Goal: Information Seeking & Learning: Learn about a topic

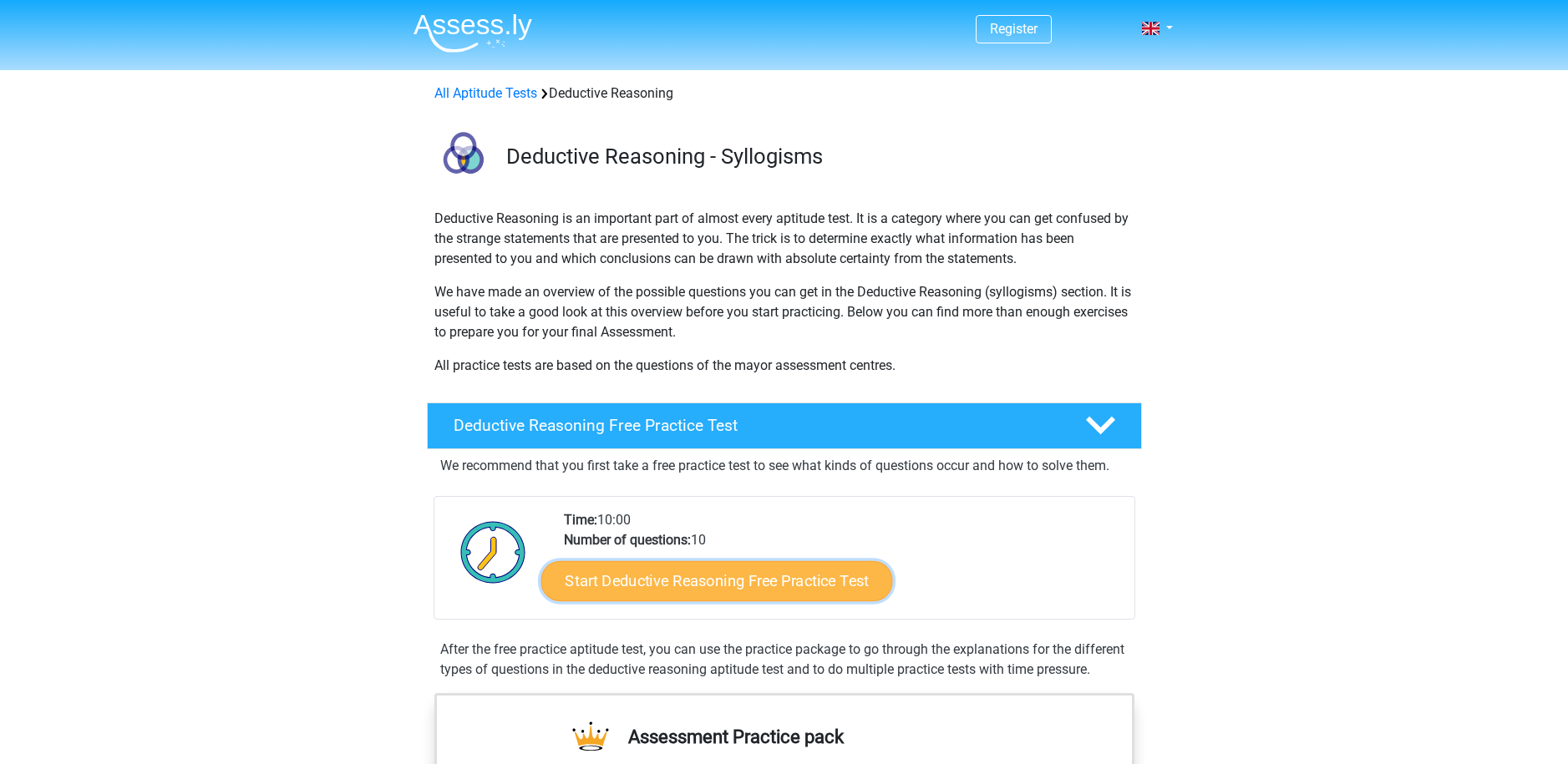
click at [811, 579] on link "Start Deductive Reasoning Free Practice Test" at bounding box center [716, 581] width 351 height 40
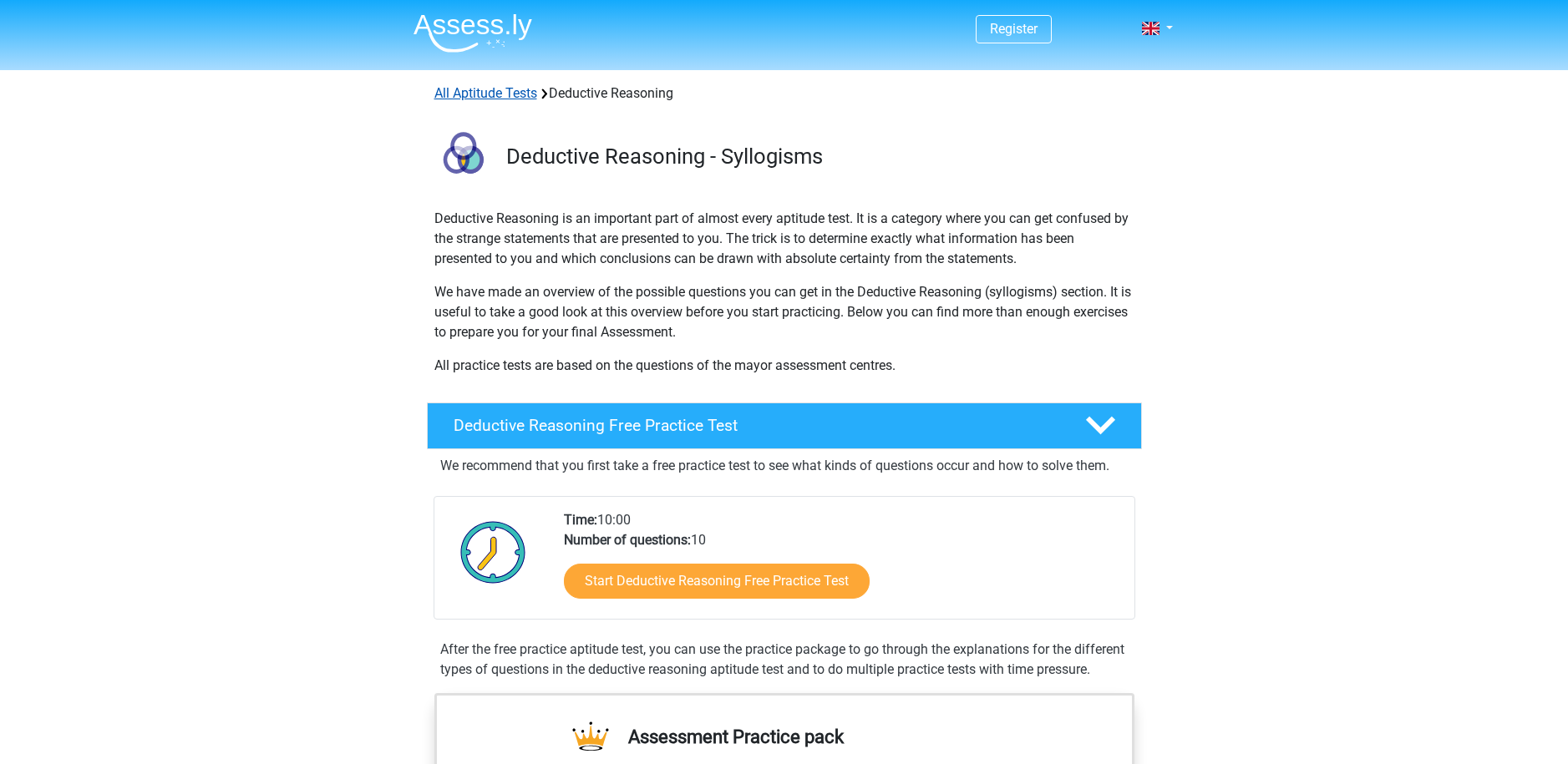
click at [507, 89] on link "All Aptitude Tests" at bounding box center [486, 92] width 103 height 16
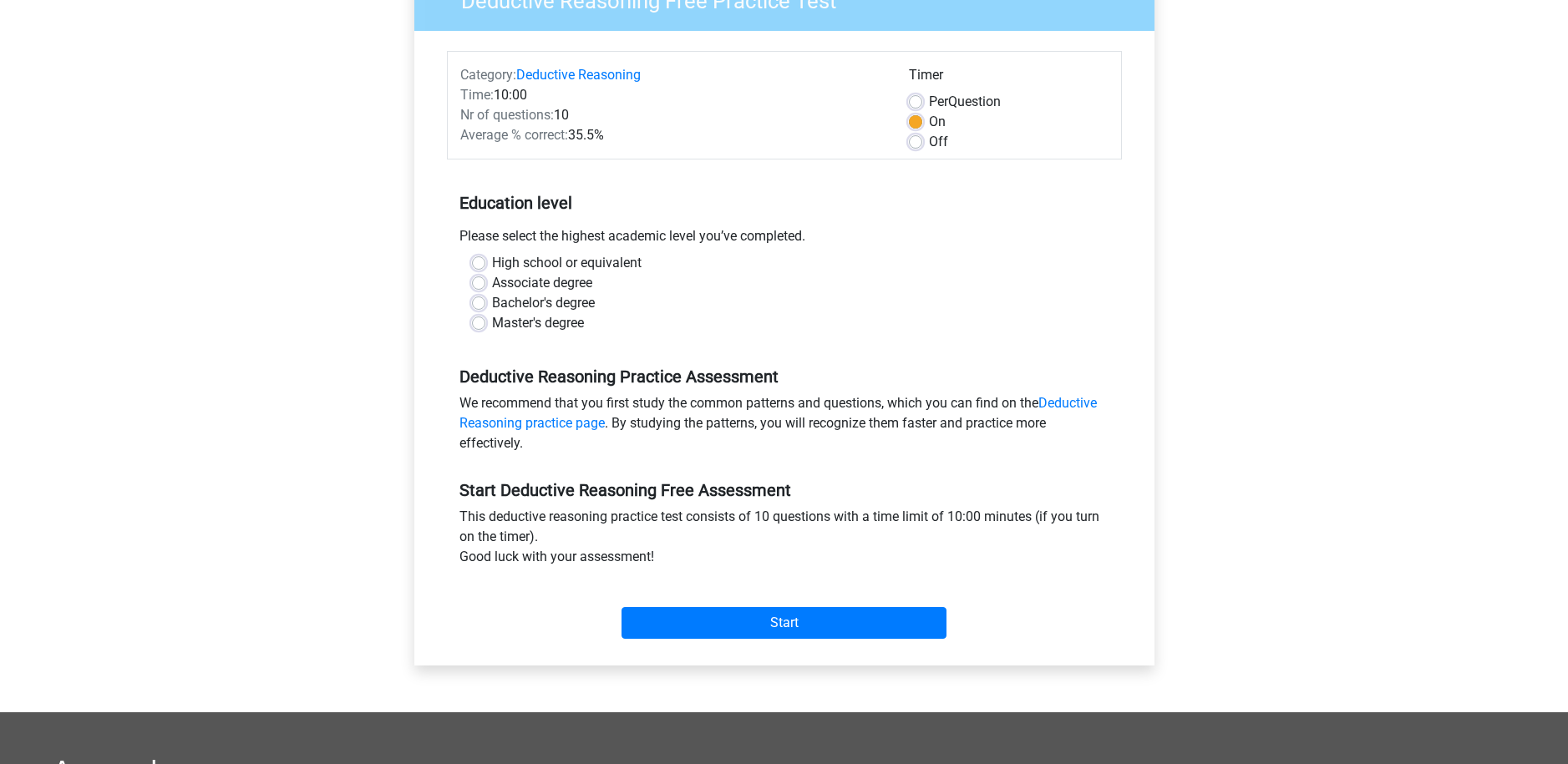
scroll to position [167, 0]
click at [492, 325] on label "Master's degree" at bounding box center [538, 322] width 92 height 20
click at [480, 325] on input "Master's degree" at bounding box center [478, 320] width 14 height 16
radio input "true"
click at [782, 637] on input "Start" at bounding box center [784, 622] width 325 height 32
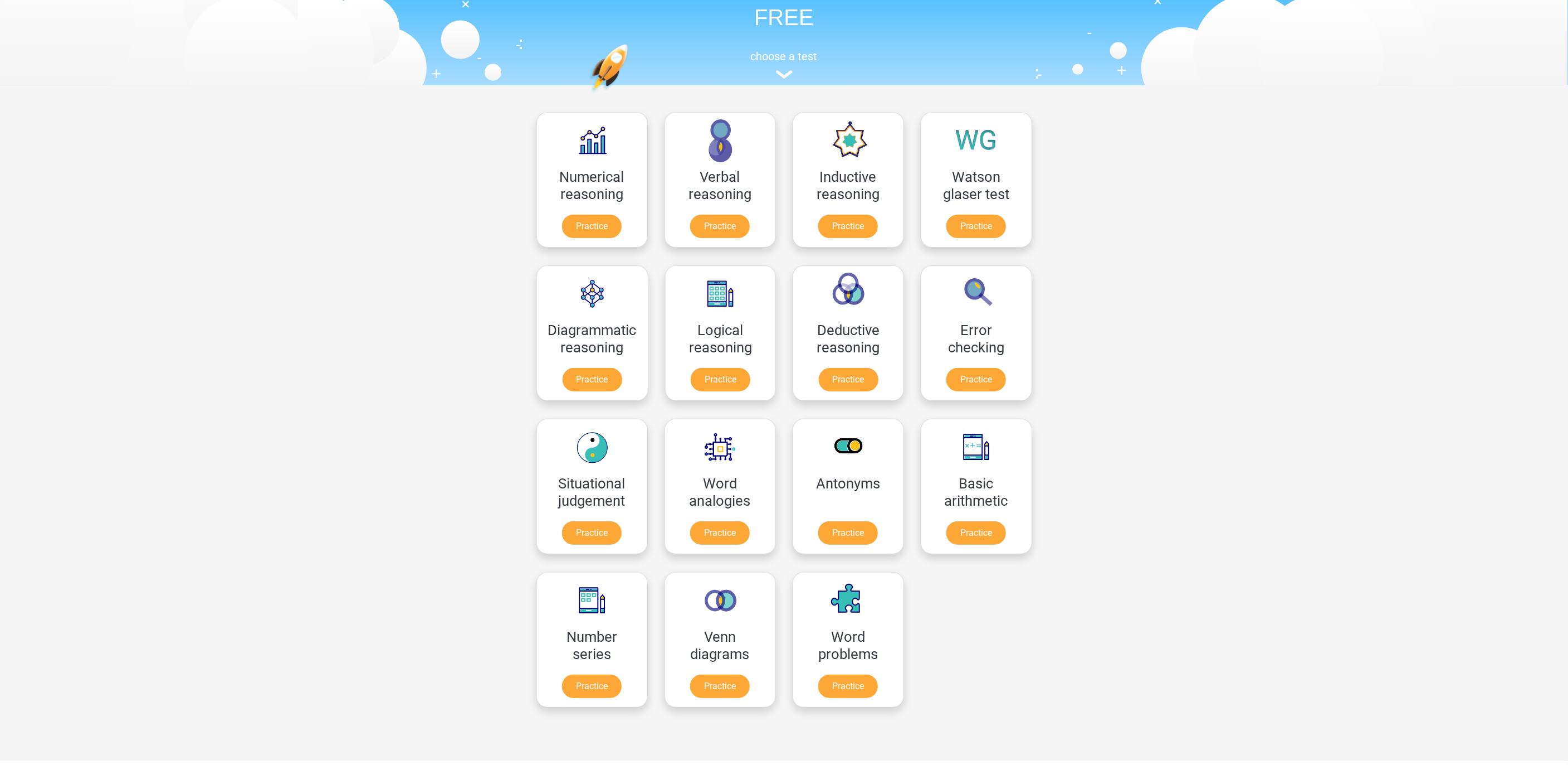
scroll to position [77, 0]
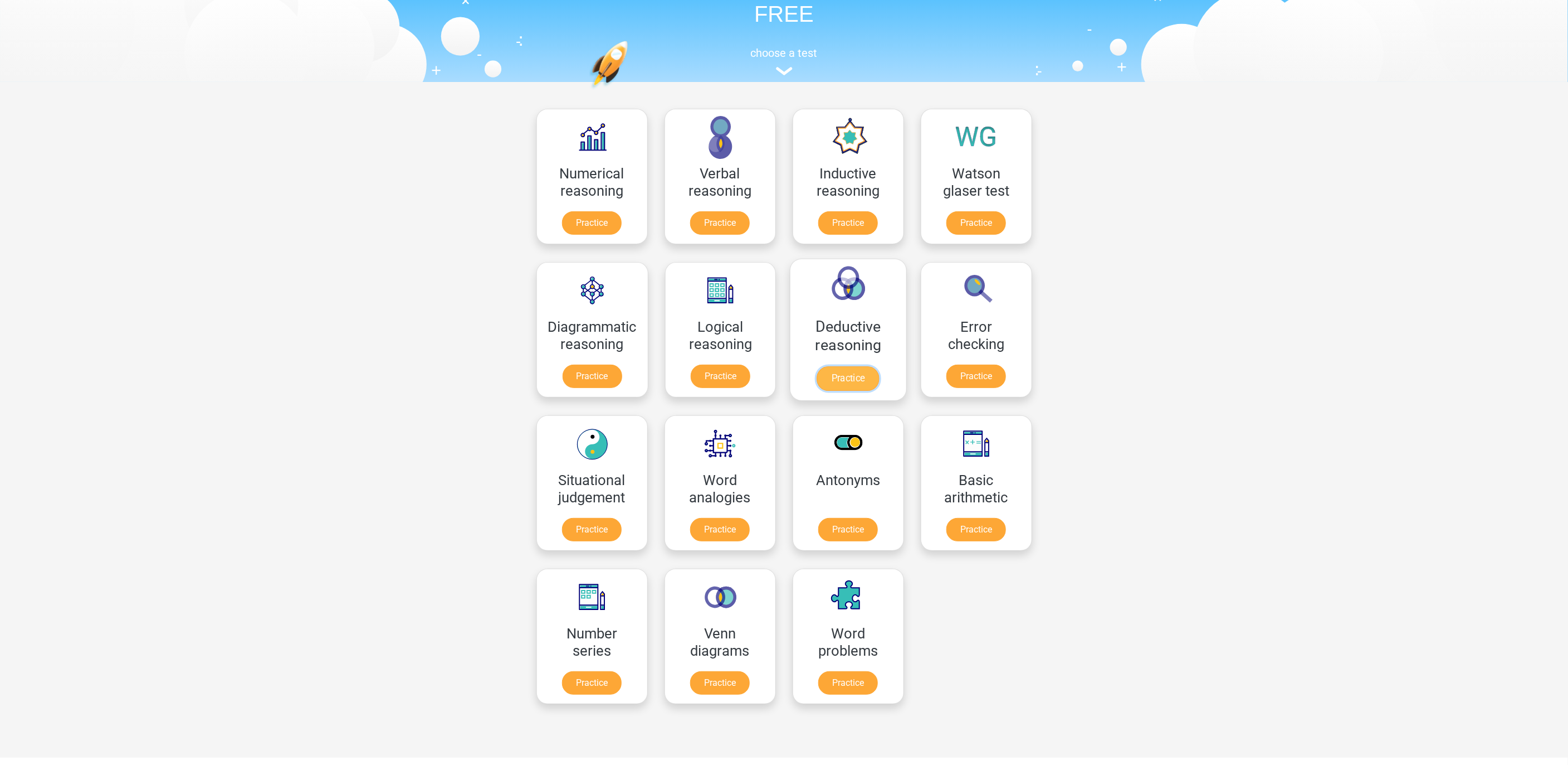
click at [858, 375] on link "Practice" at bounding box center [848, 378] width 62 height 24
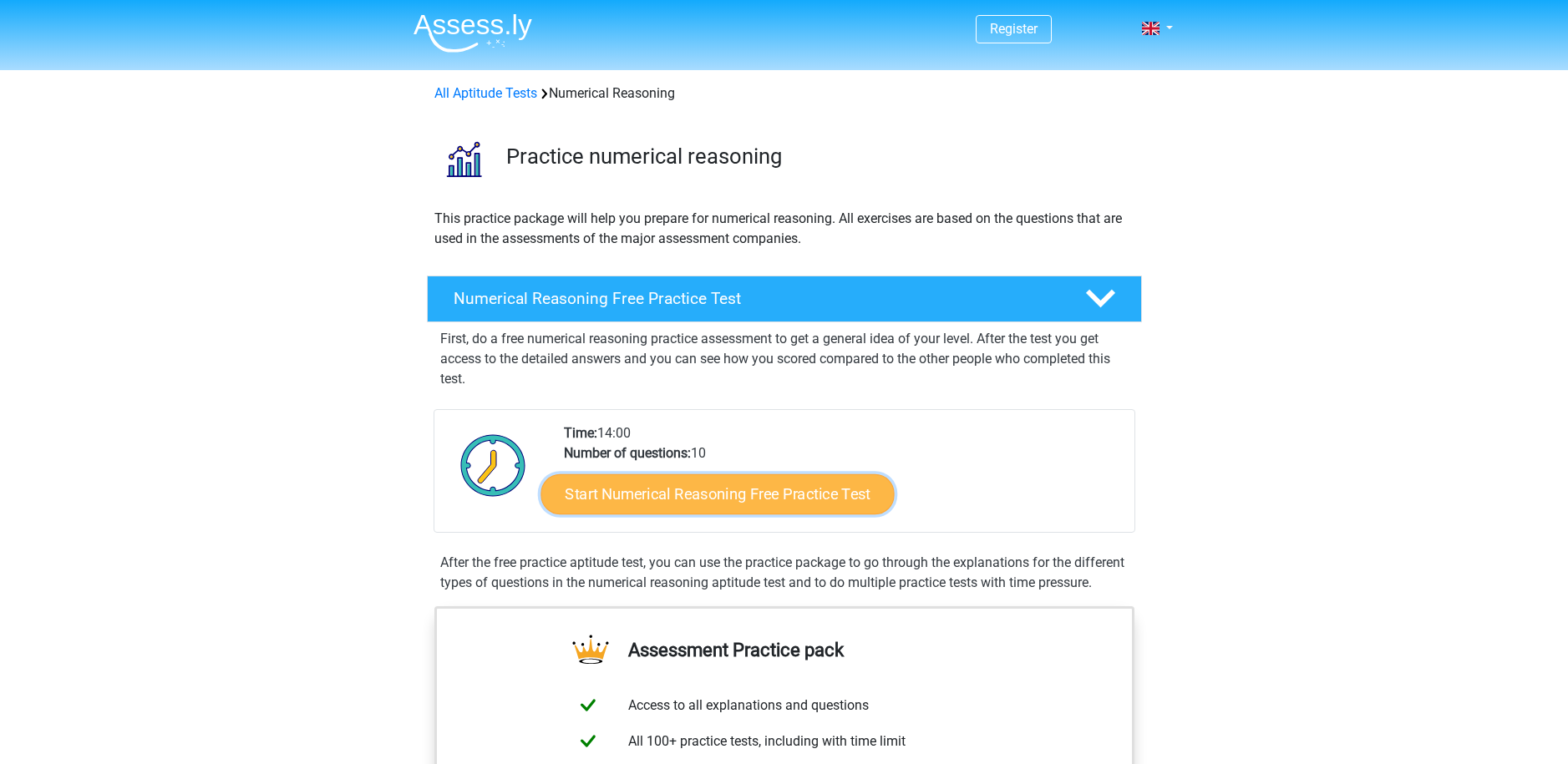
click at [685, 510] on link "Start Numerical Reasoning Free Practice Test" at bounding box center [716, 494] width 353 height 40
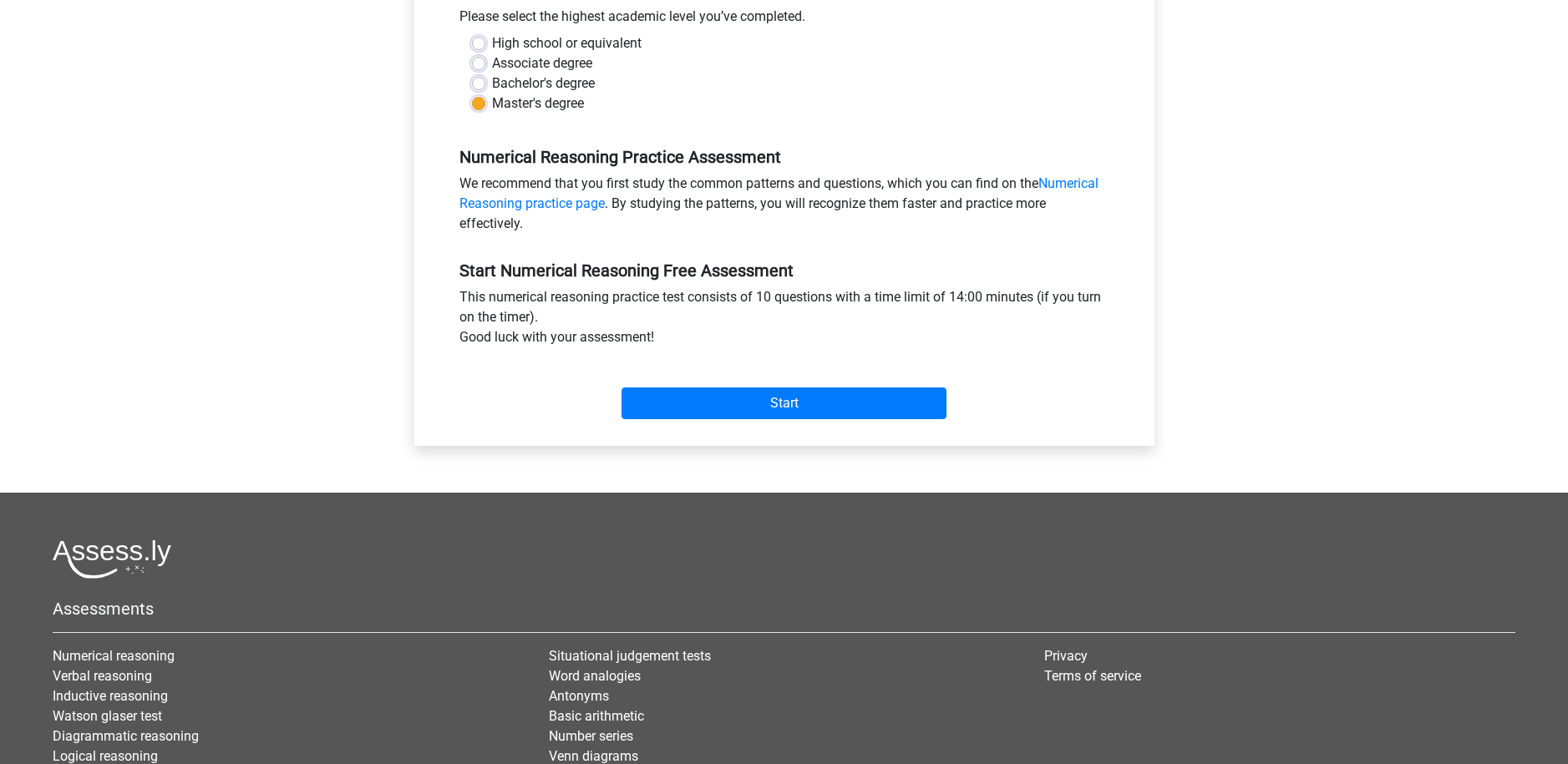
scroll to position [394, 0]
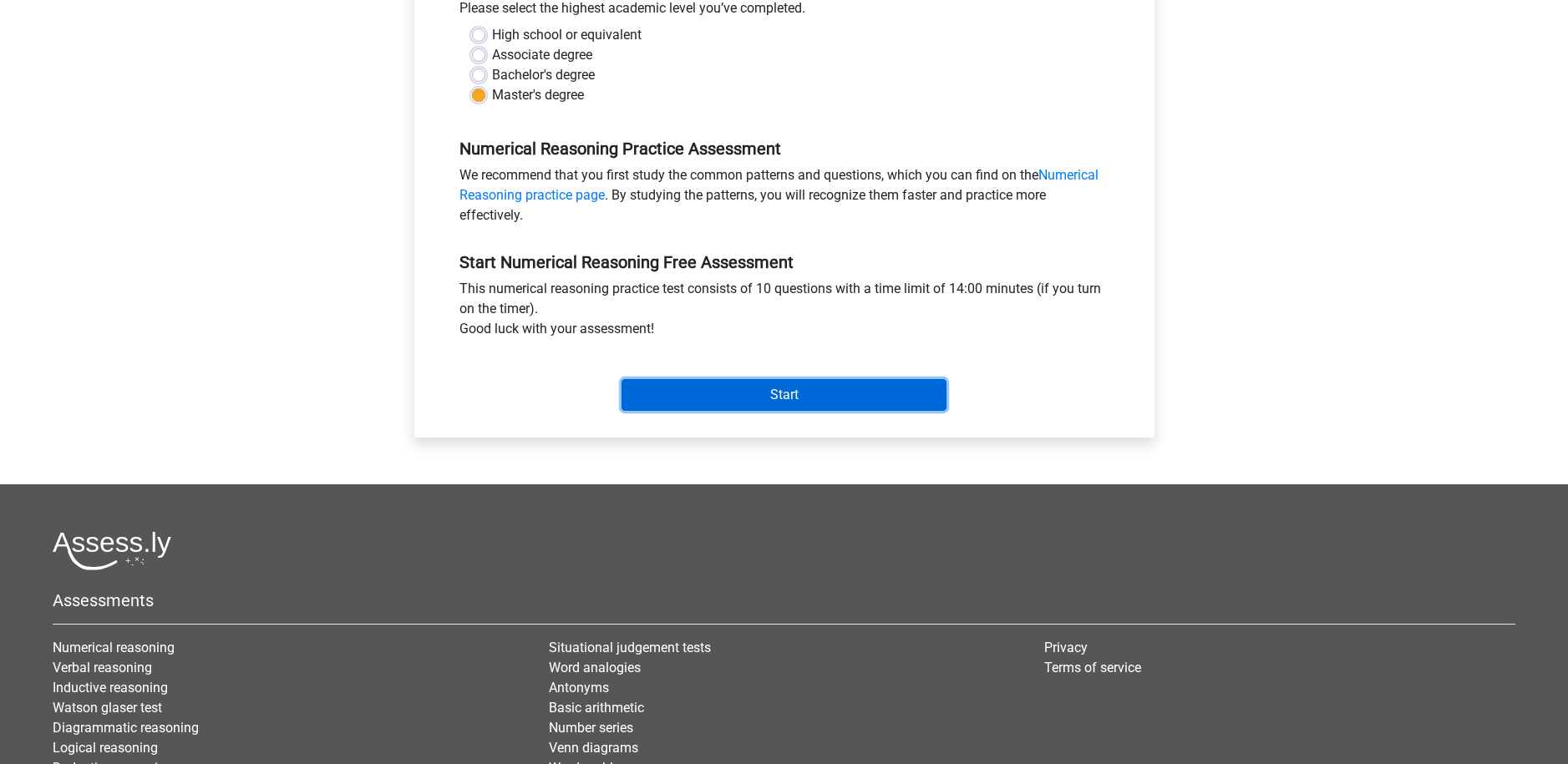
click at [821, 391] on input "Start" at bounding box center [784, 394] width 325 height 32
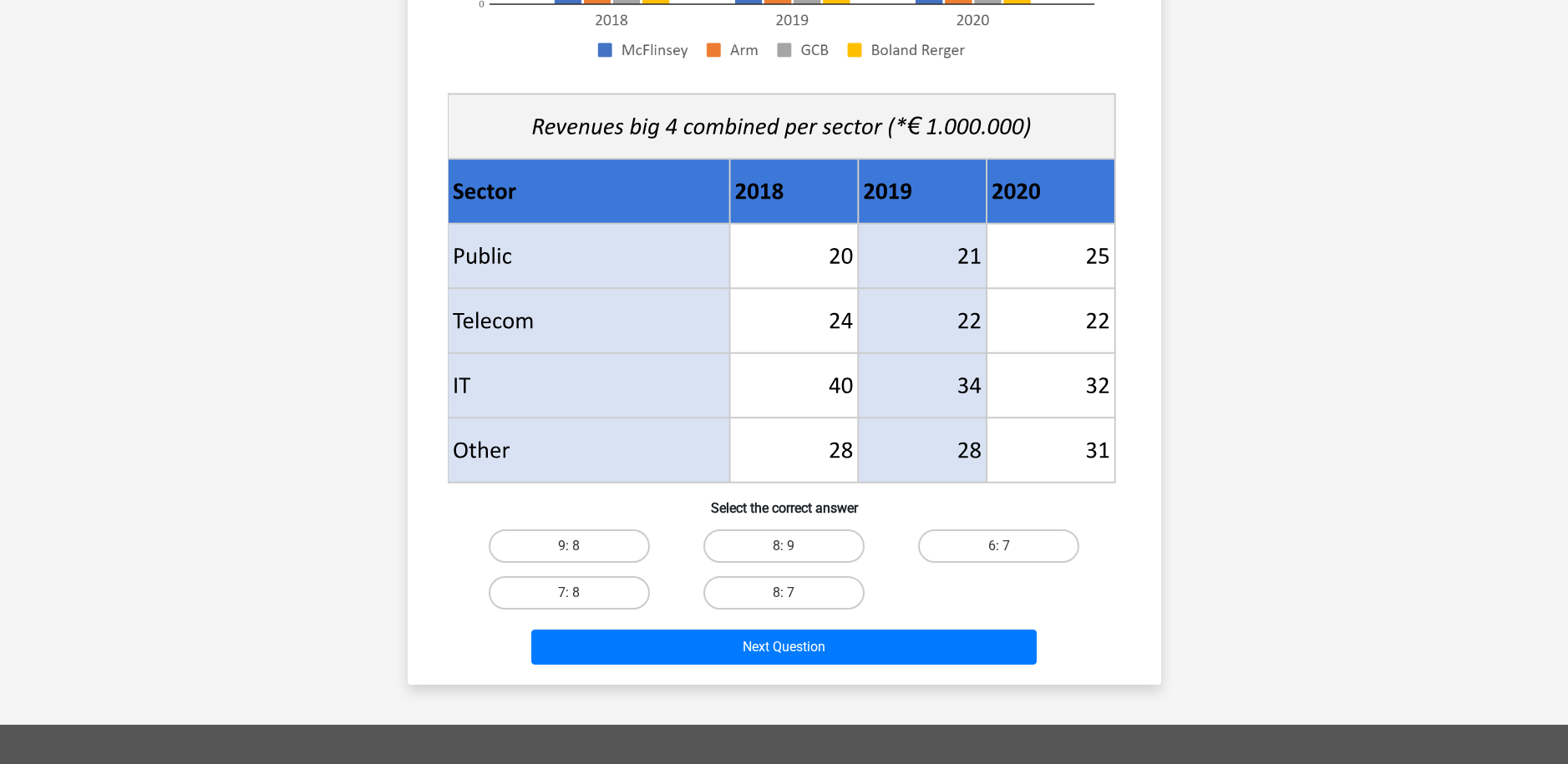
scroll to position [526, 0]
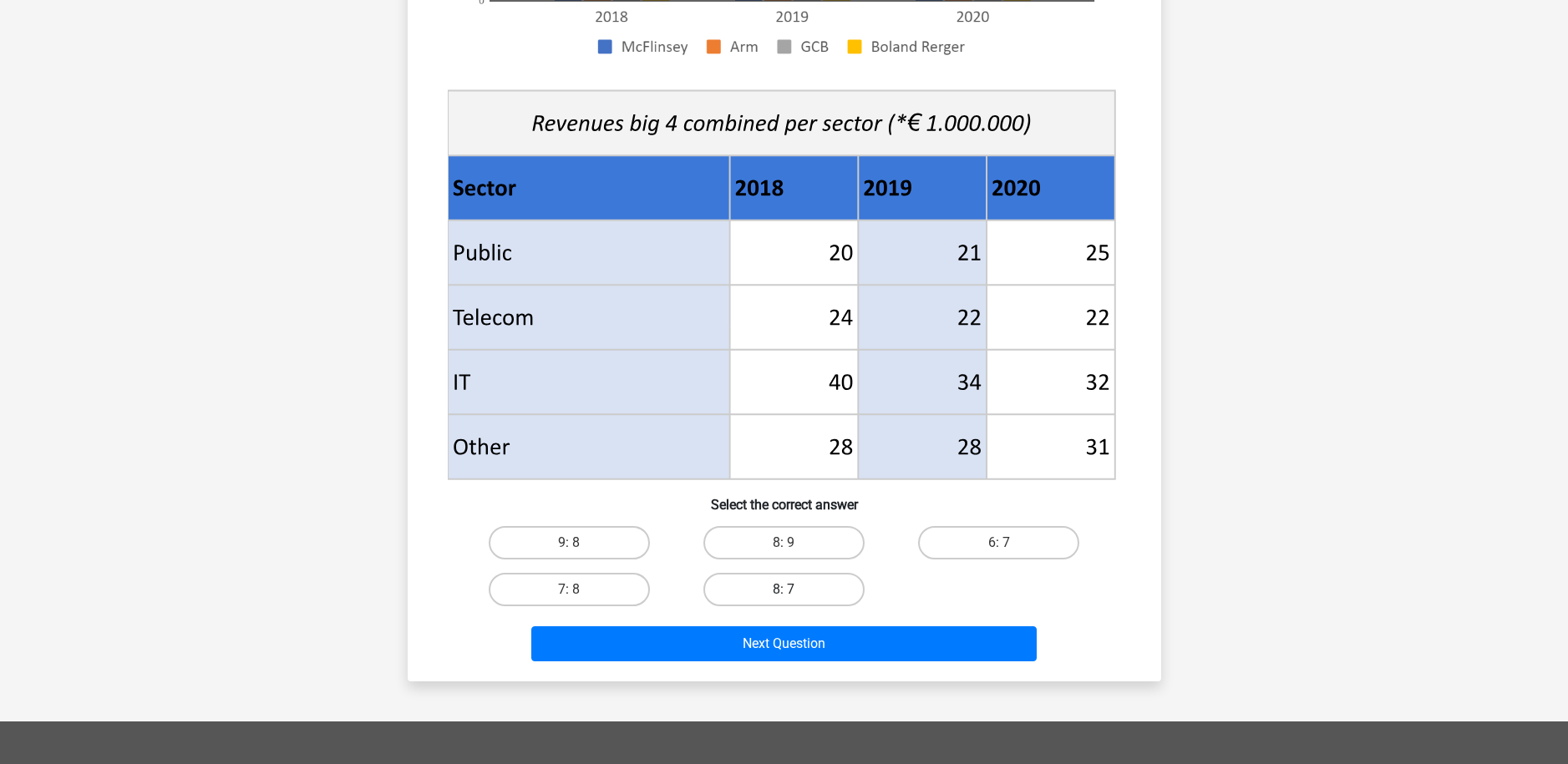
click at [801, 590] on label "8: 7" at bounding box center [784, 590] width 162 height 34
click at [794, 590] on input "8: 7" at bounding box center [789, 595] width 11 height 11
radio input "true"
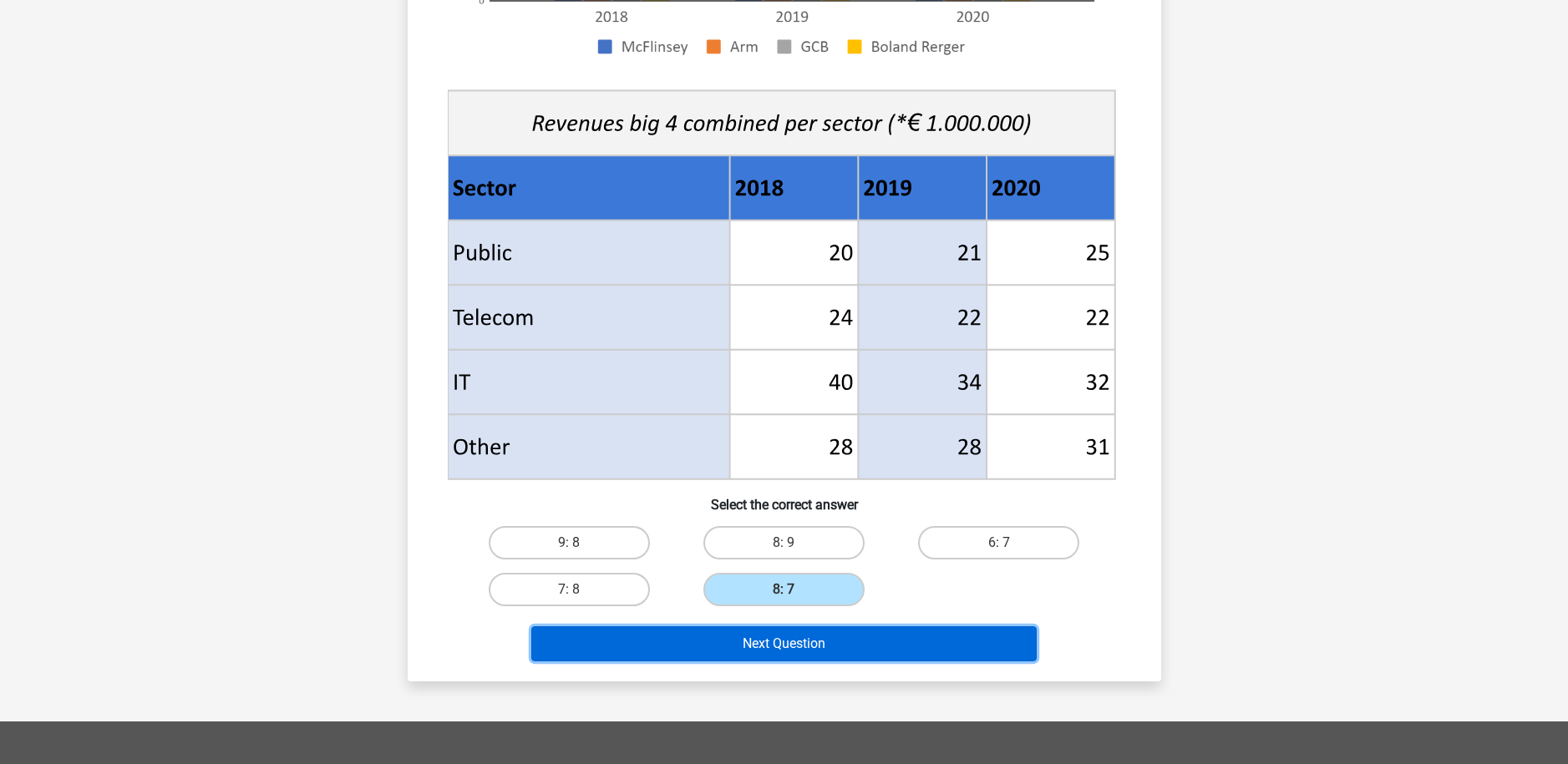
click at [804, 650] on button "Next Question" at bounding box center [784, 644] width 506 height 35
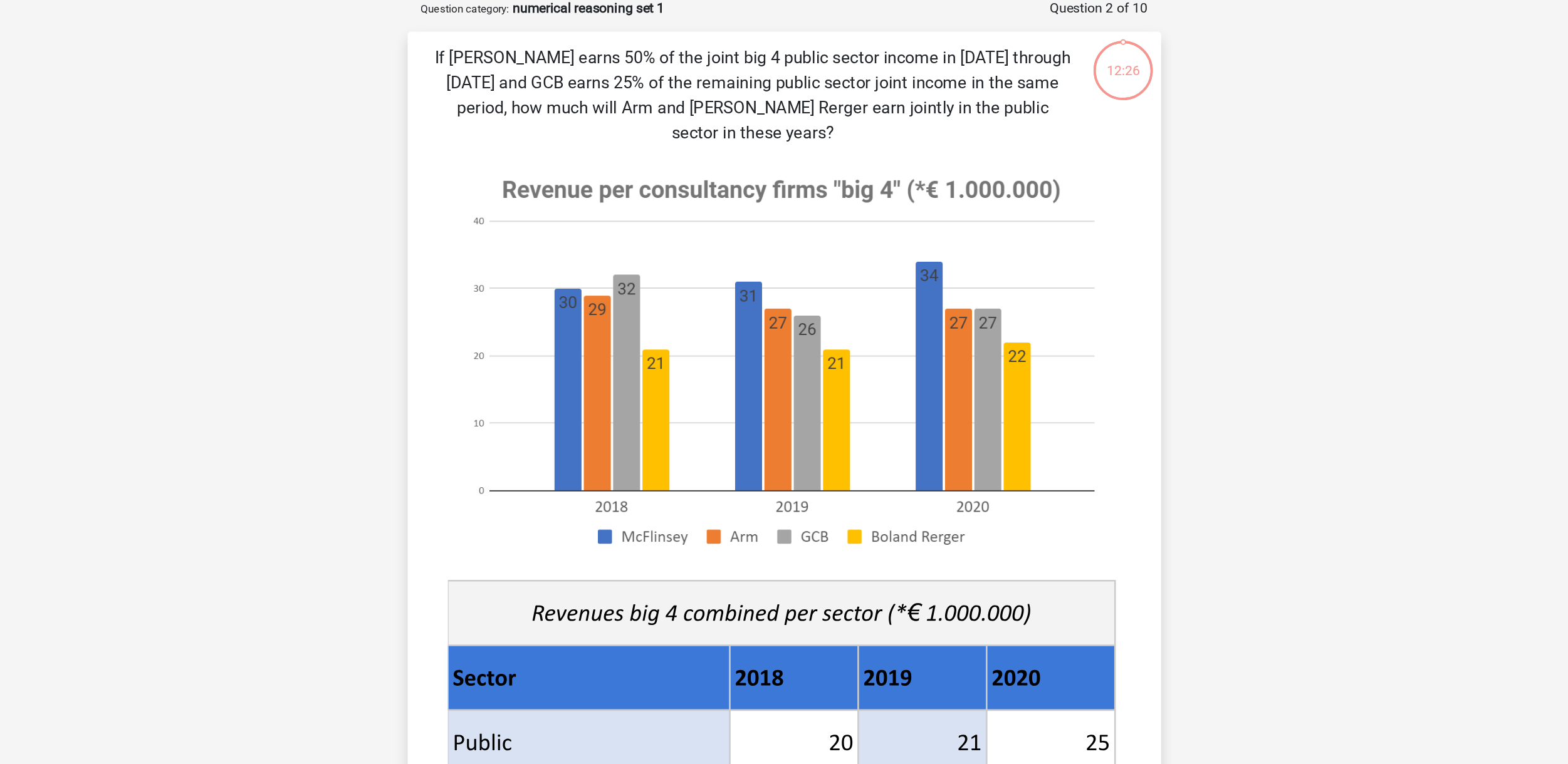
scroll to position [63, 0]
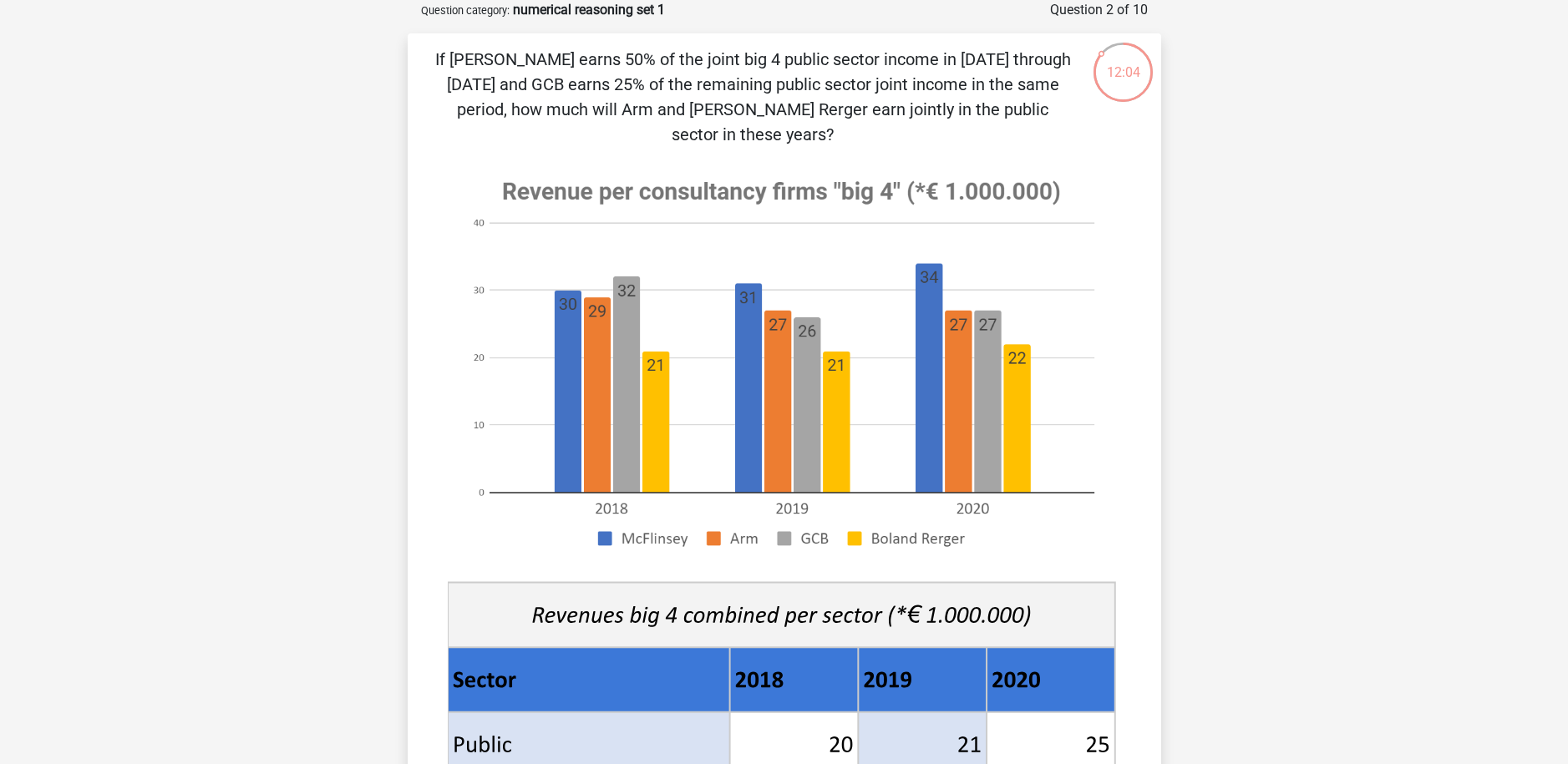
click at [1149, 330] on div "If McFlinsey earns 50% of the joint big 4 public sector income in 2018 through …" at bounding box center [784, 603] width 740 height 1114
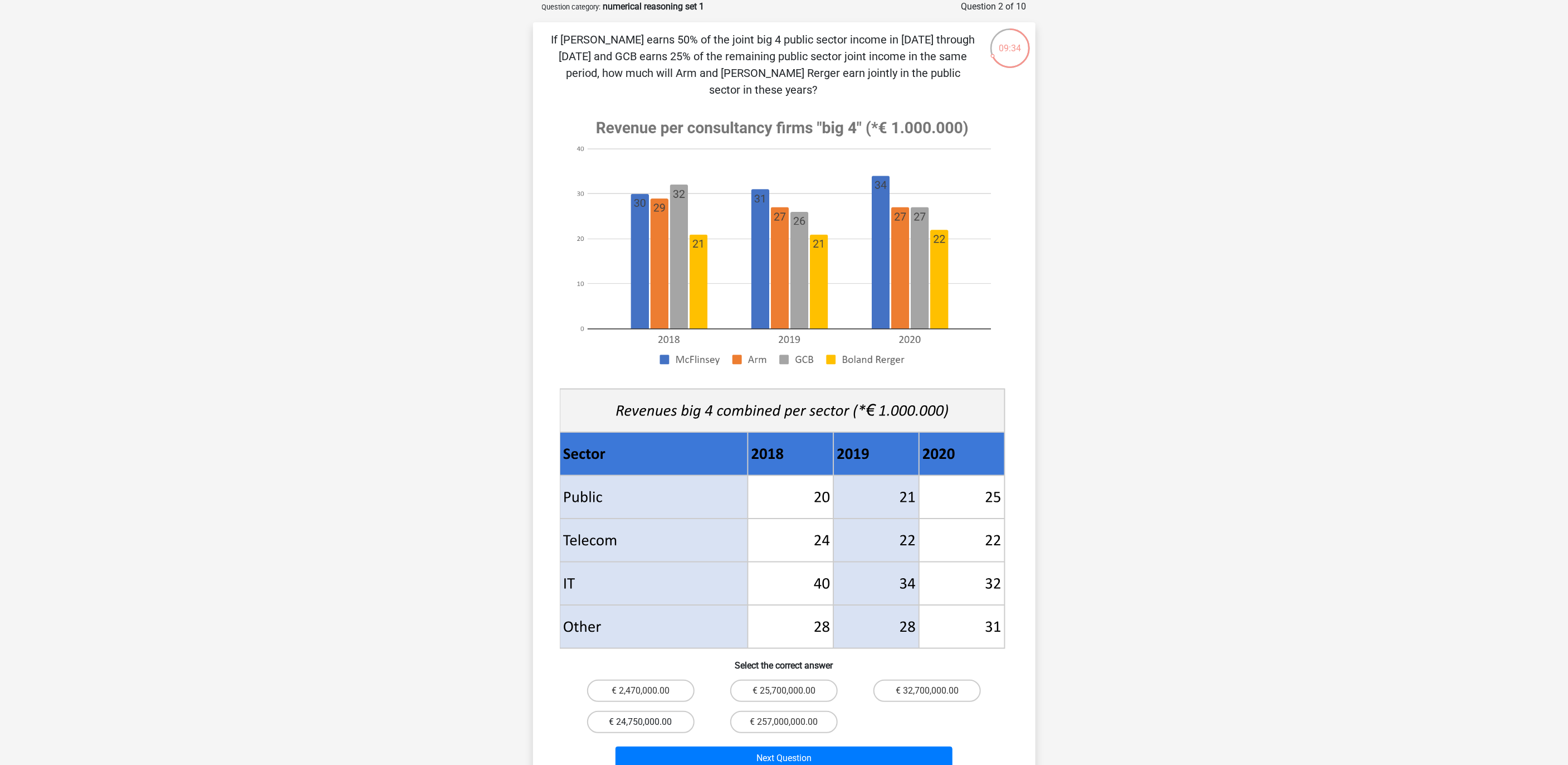
click at [631, 509] on label "€ 24,750,000.00" at bounding box center [641, 722] width 108 height 23
click at [640, 509] on input "€ 24,750,000.00" at bounding box center [644, 725] width 7 height 7
radio input "true"
click at [679, 509] on button "Next Question" at bounding box center [784, 758] width 337 height 23
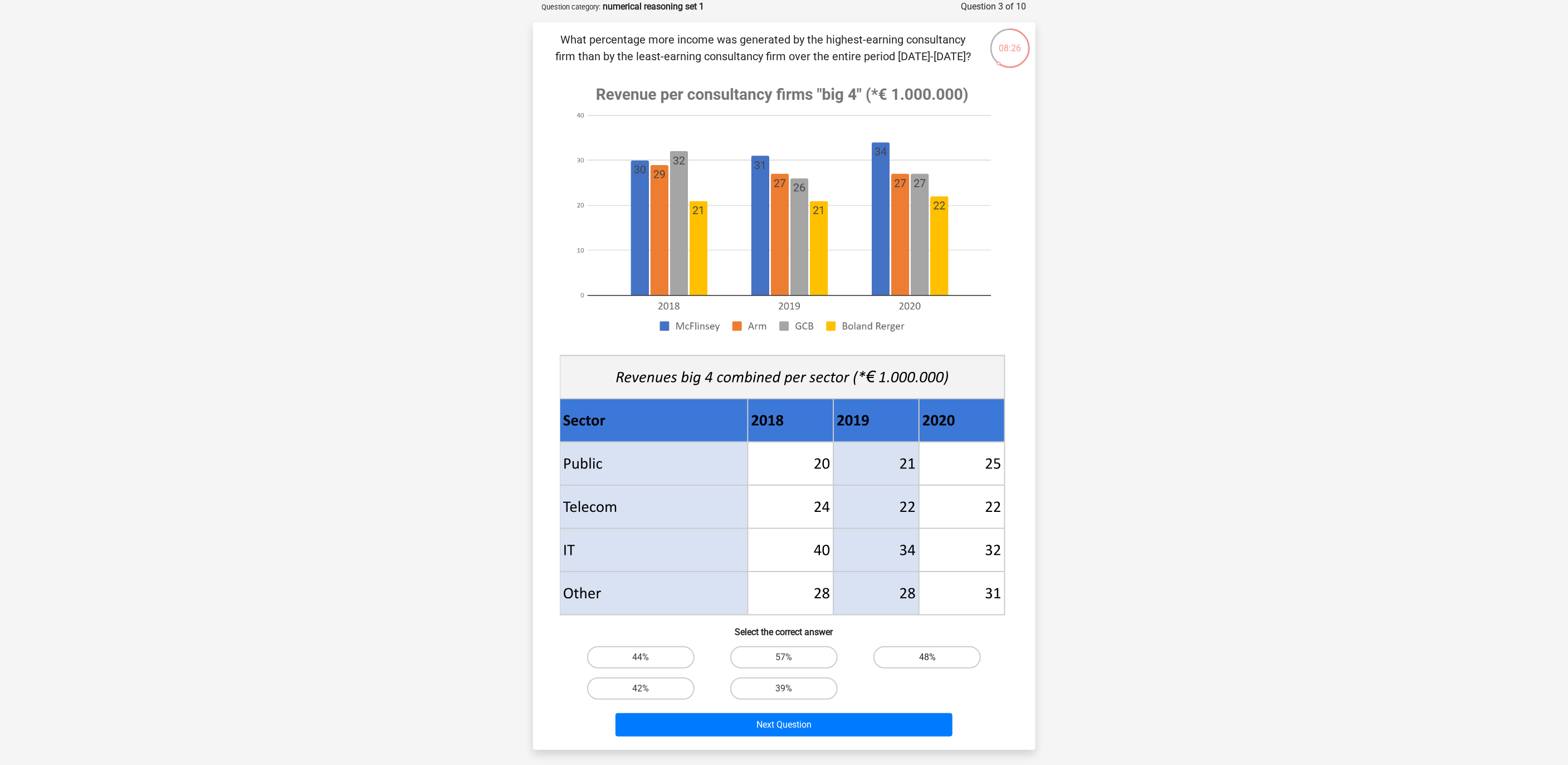
click at [942, 509] on label "48%" at bounding box center [927, 657] width 108 height 23
click at [935, 509] on input "48%" at bounding box center [931, 661] width 7 height 7
radio input "true"
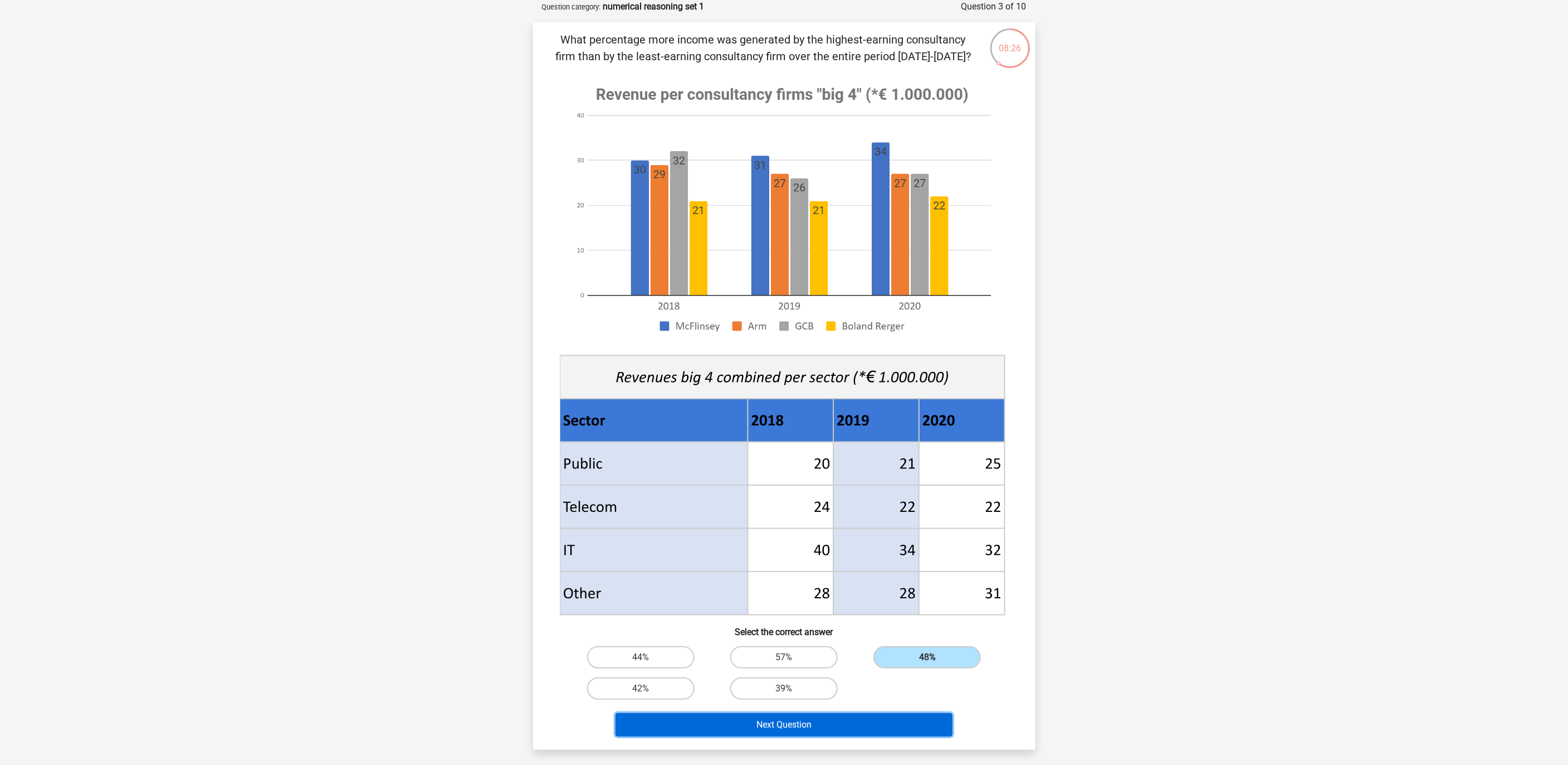
click at [864, 509] on button "Next Question" at bounding box center [784, 724] width 337 height 23
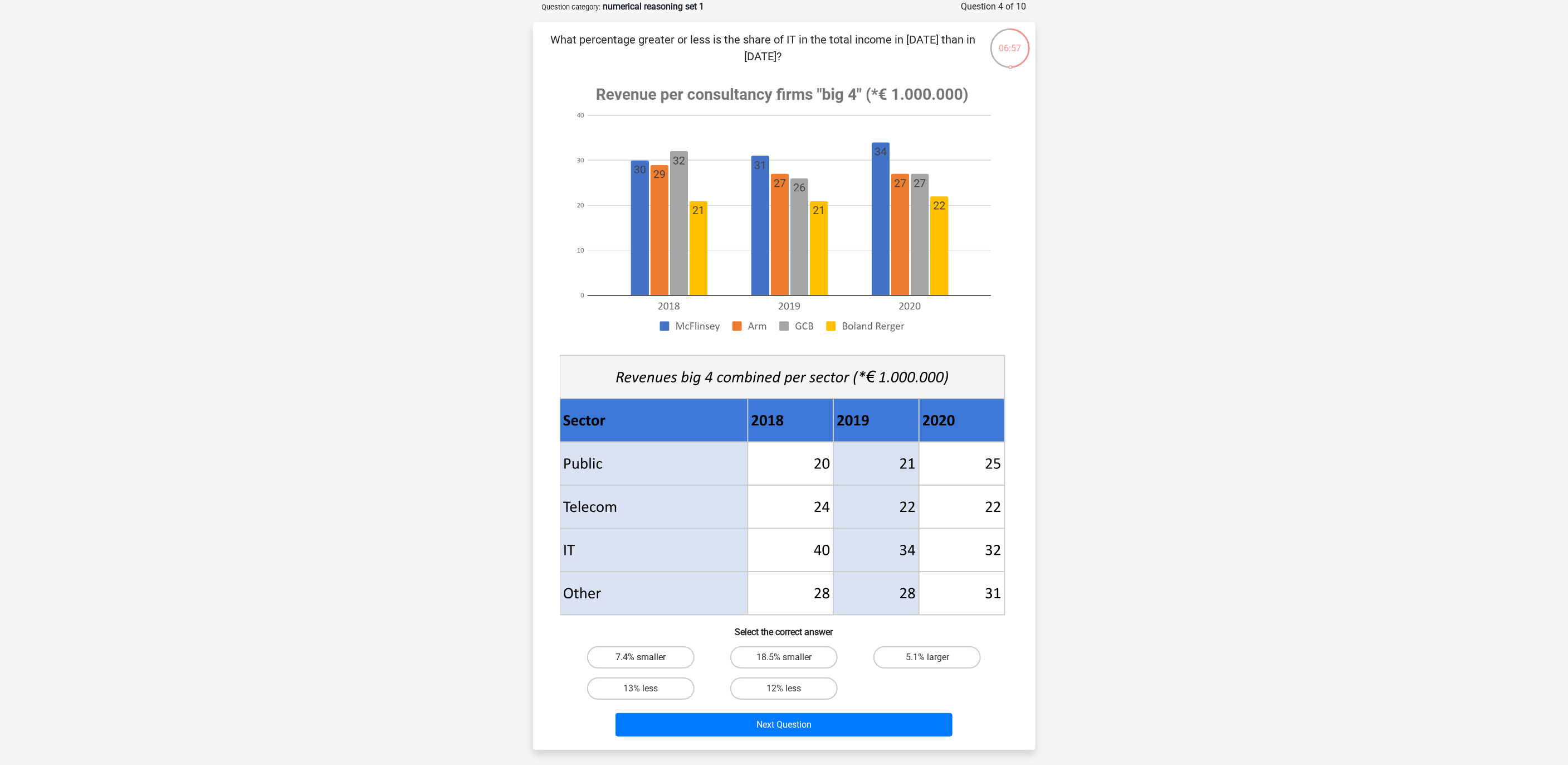
click at [653, 509] on label "7.4% smaller" at bounding box center [641, 657] width 108 height 23
click at [648, 509] on input "7.4% smaller" at bounding box center [644, 661] width 7 height 7
radio input "true"
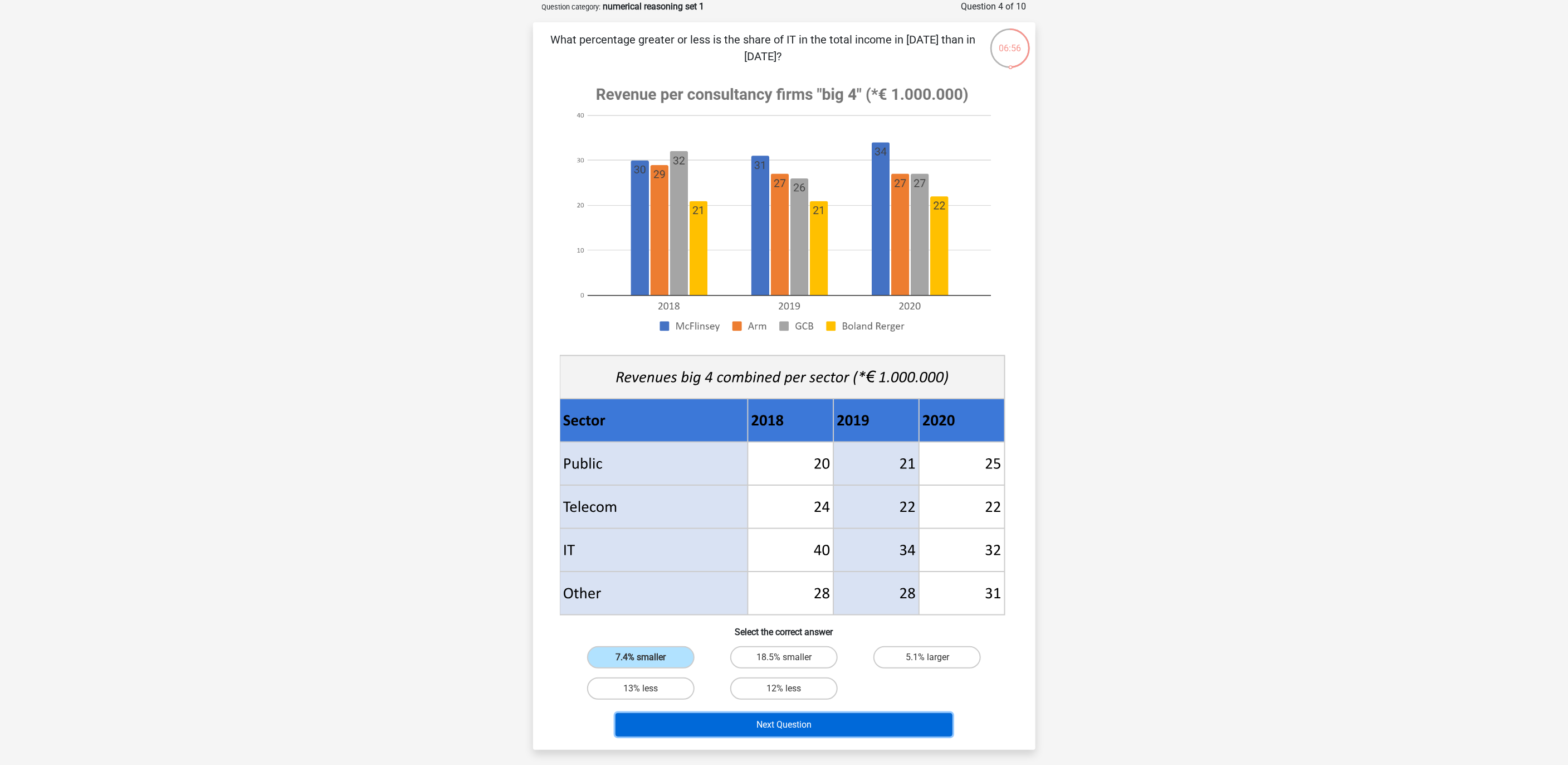
click at [739, 509] on button "Next Question" at bounding box center [784, 724] width 337 height 23
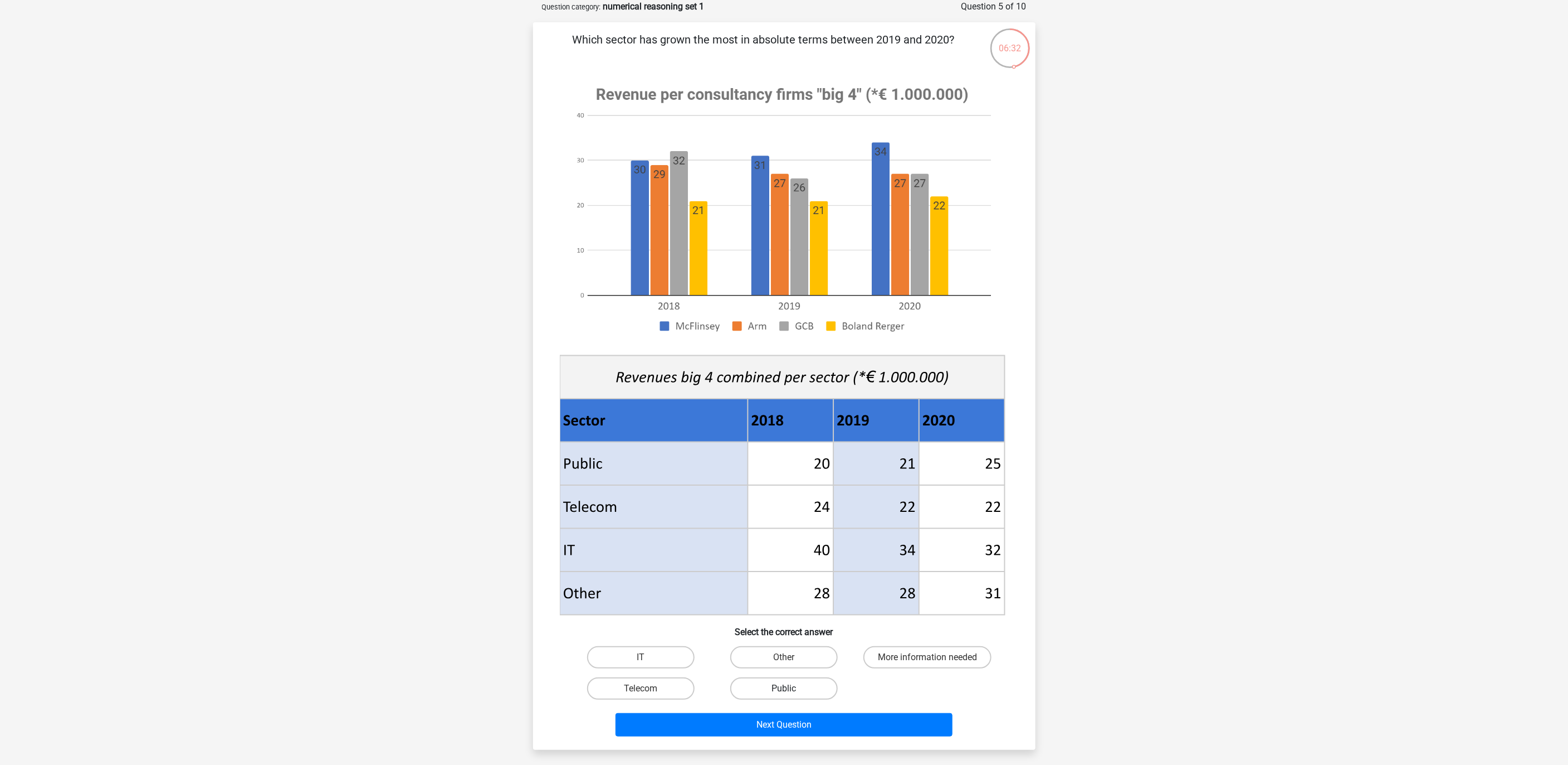
click at [775, 509] on label "Public" at bounding box center [784, 688] width 108 height 23
click at [784, 509] on input "Public" at bounding box center [788, 692] width 7 height 7
radio input "true"
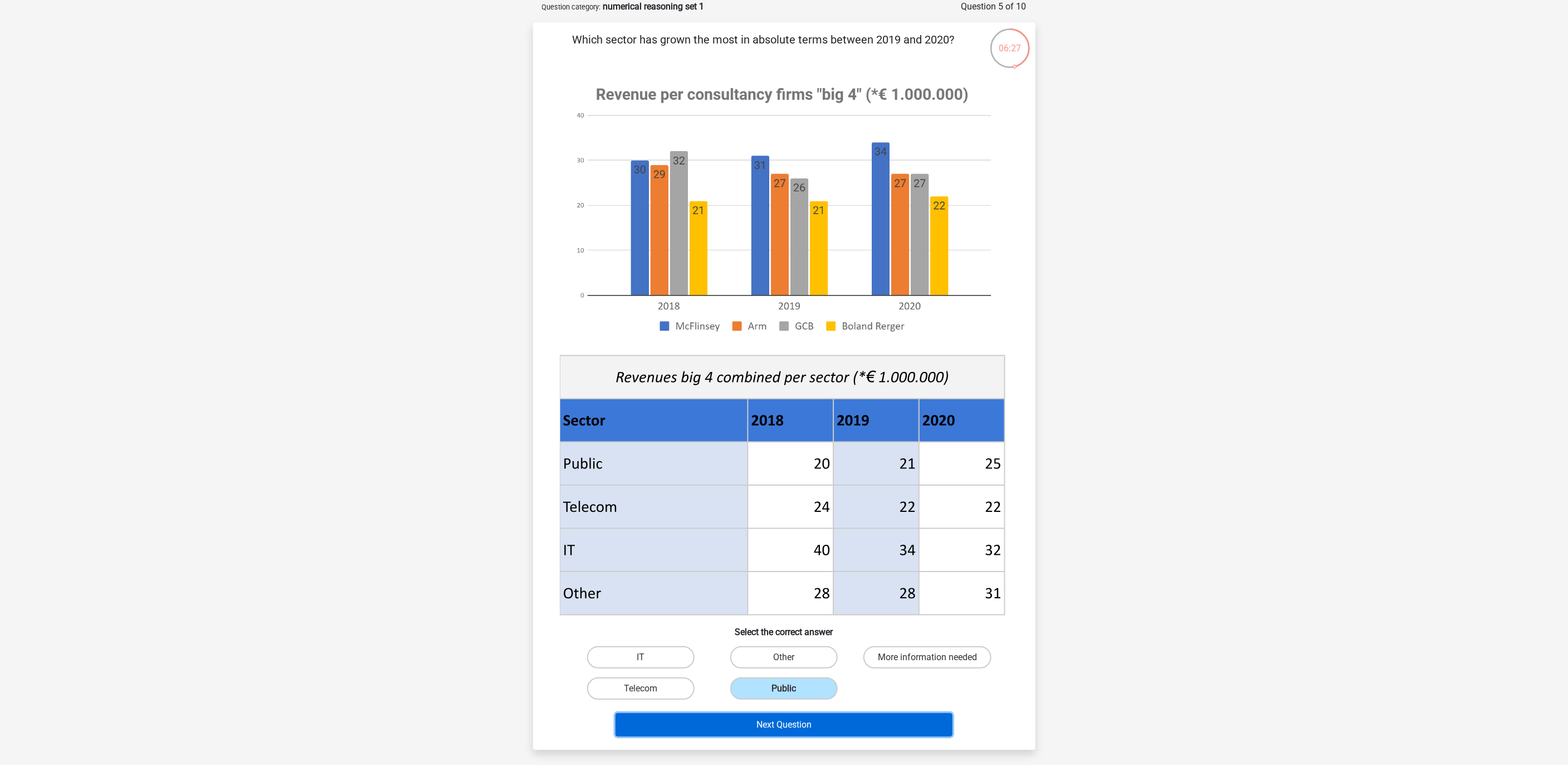
click at [779, 509] on button "Next Question" at bounding box center [784, 724] width 337 height 23
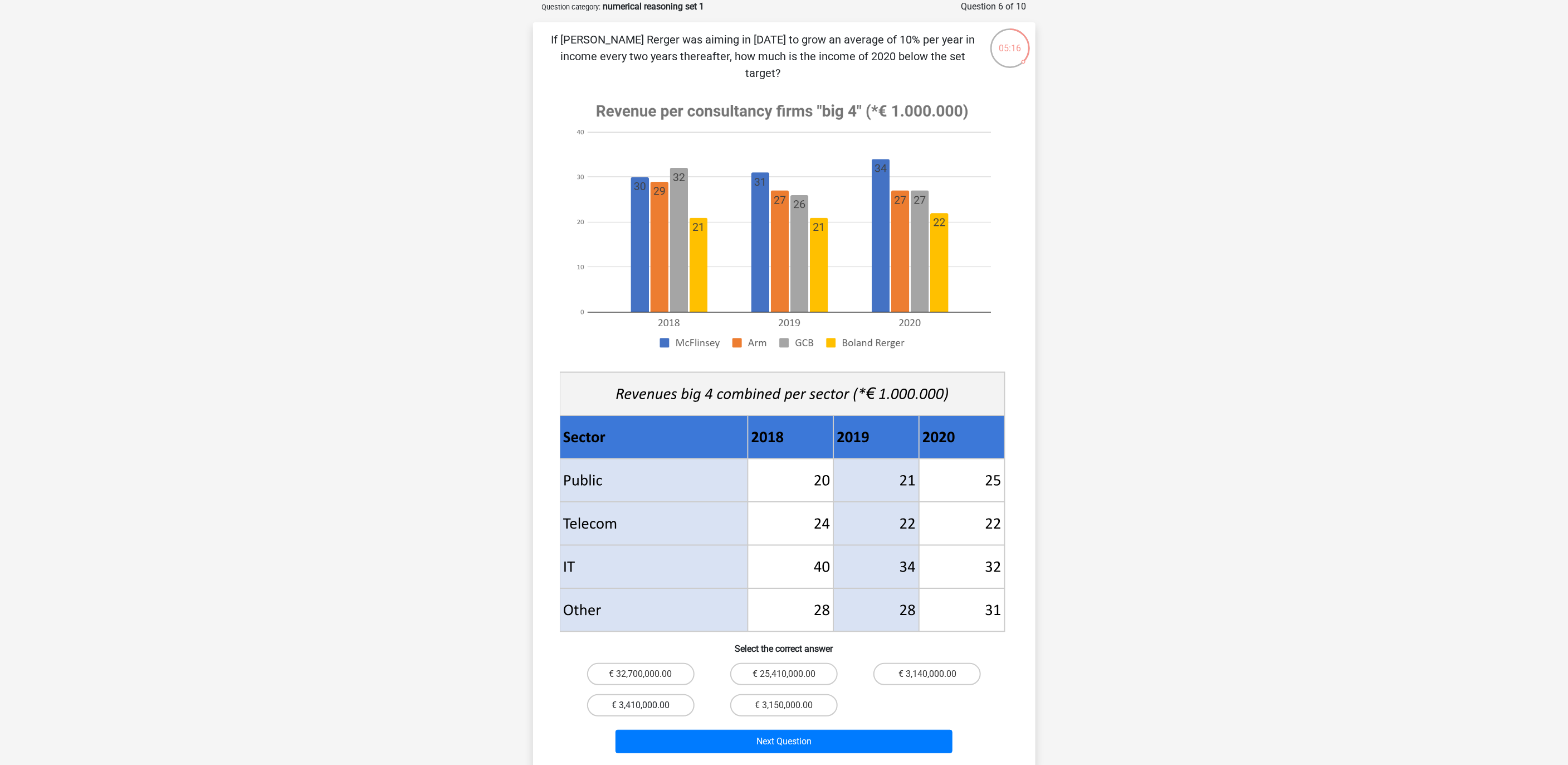
click at [653, 509] on label "€ 3,410,000.00" at bounding box center [641, 705] width 108 height 23
click at [648, 509] on input "€ 3,410,000.00" at bounding box center [644, 709] width 7 height 7
radio input "true"
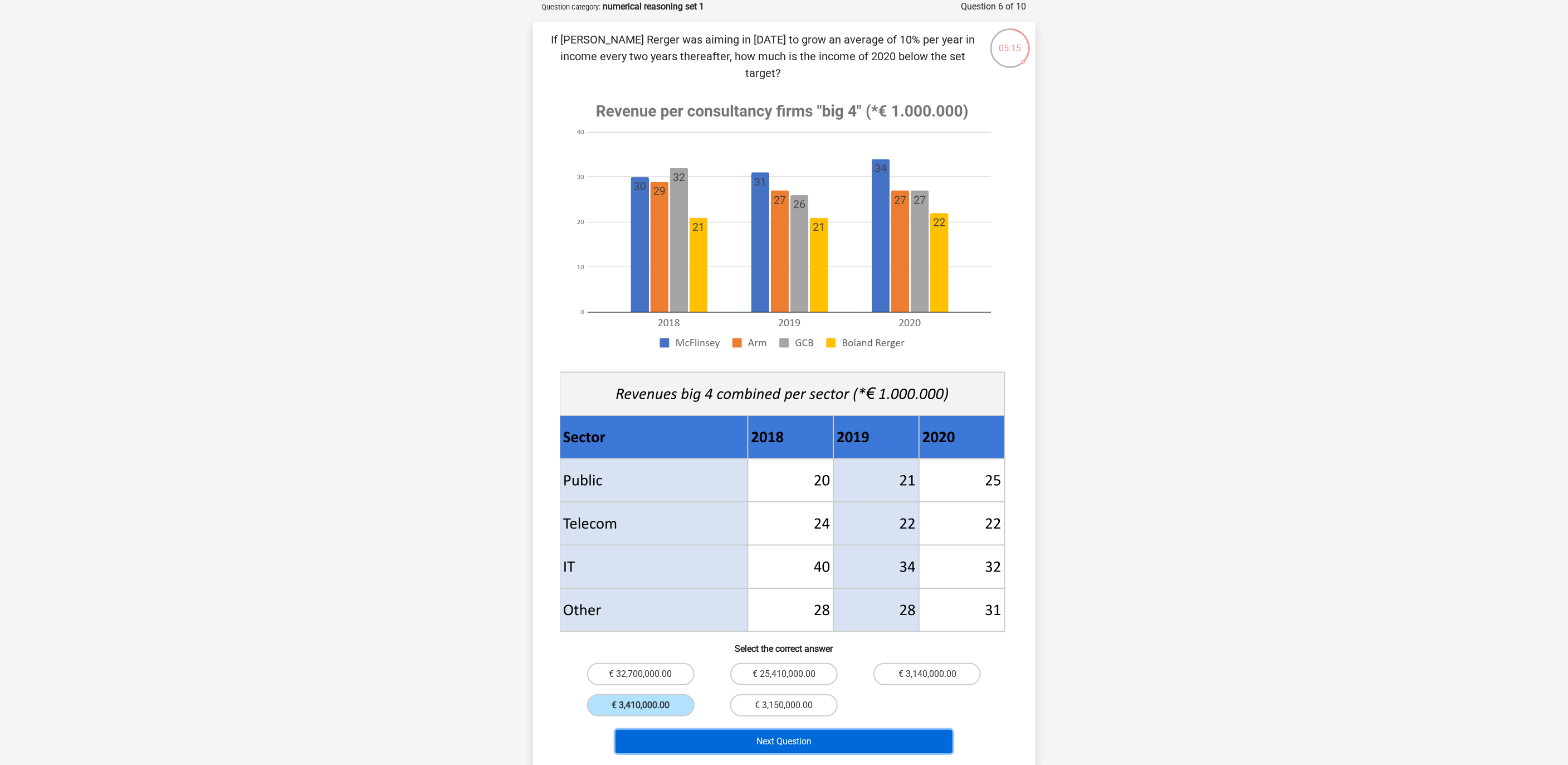
click at [754, 509] on button "Next Question" at bounding box center [784, 741] width 337 height 23
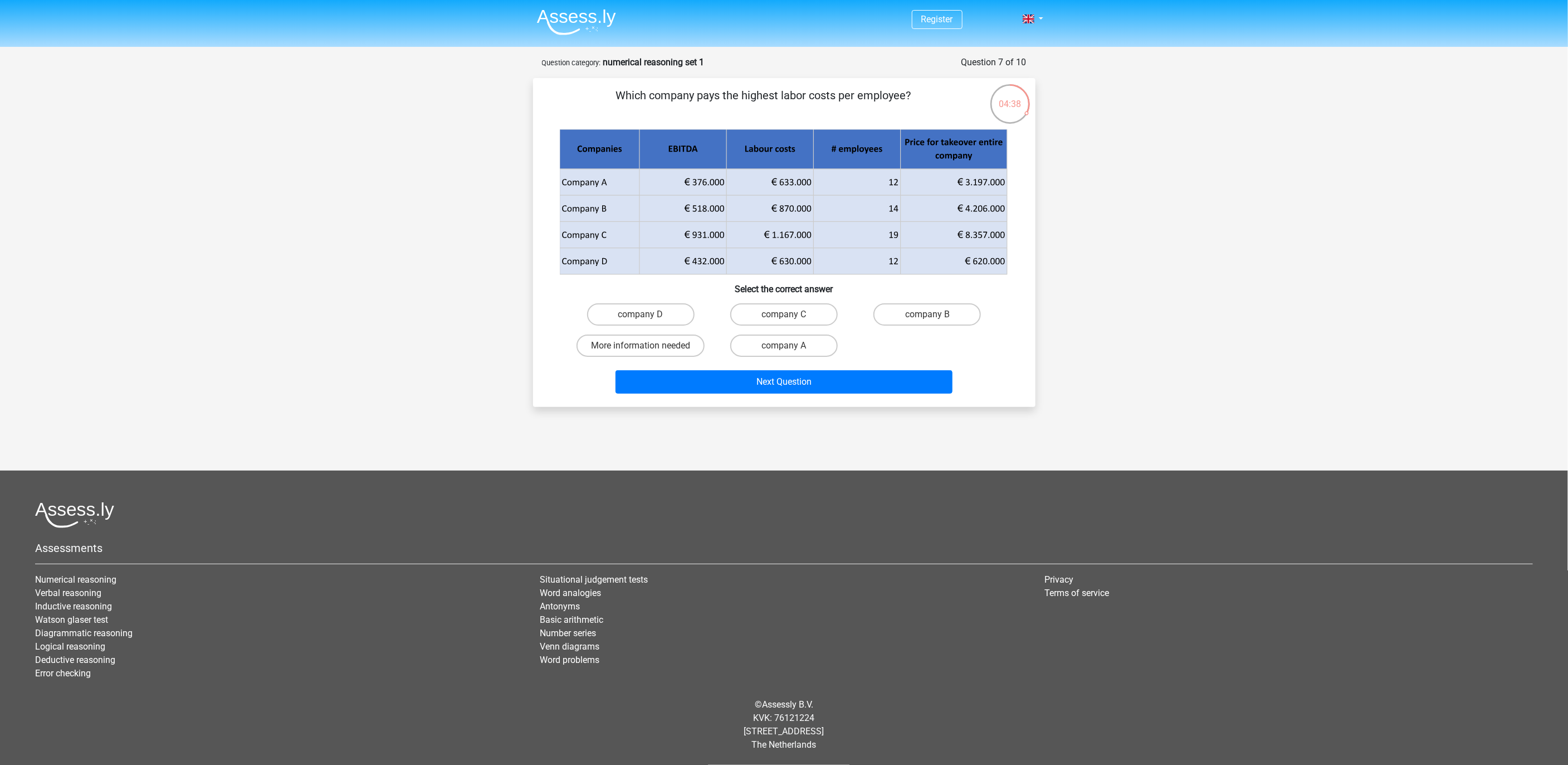
click at [933, 320] on input "company B" at bounding box center [931, 318] width 7 height 7
radio input "true"
click at [933, 317] on input "company B" at bounding box center [931, 318] width 7 height 7
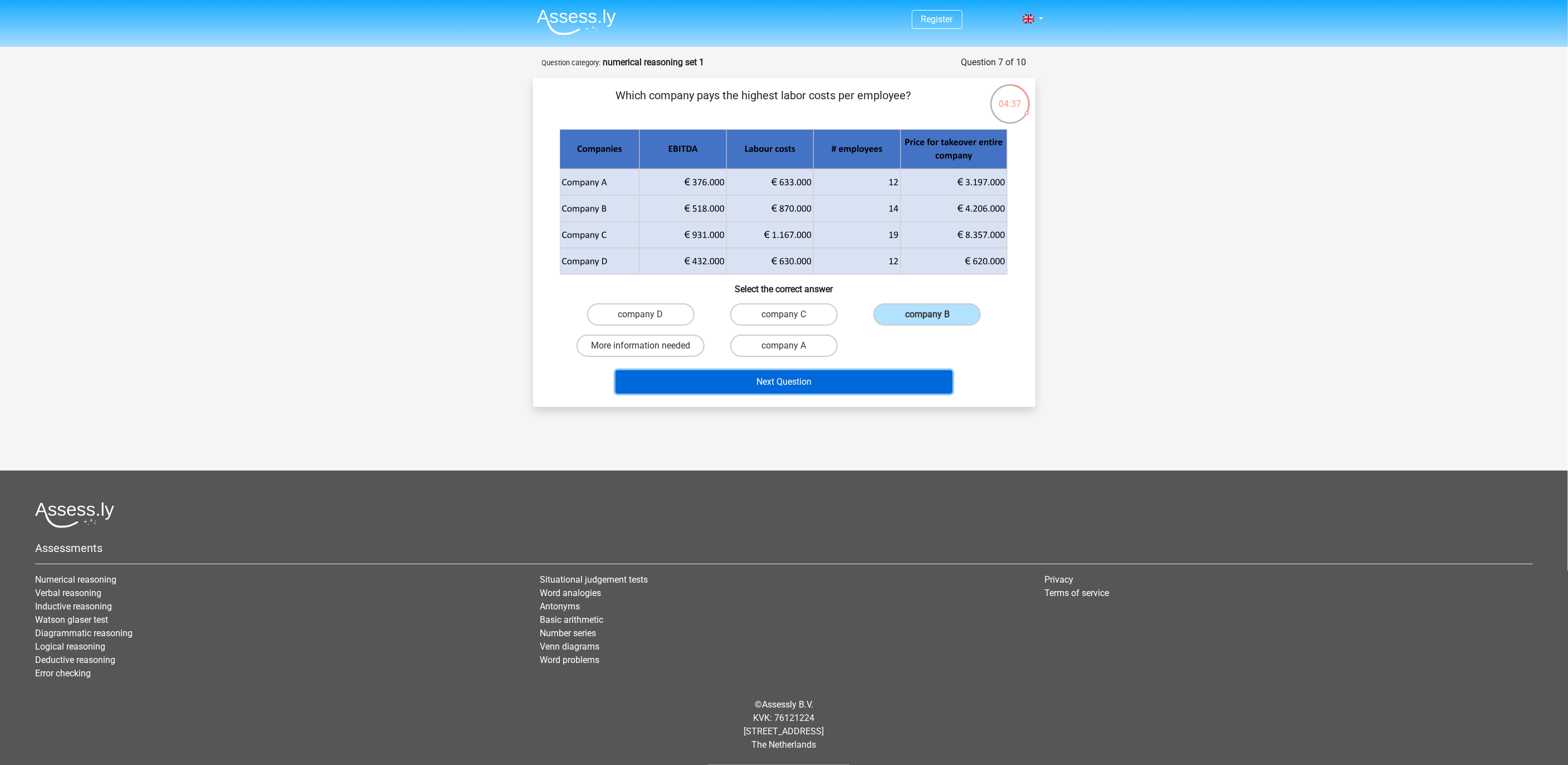
click at [857, 390] on button "Next Question" at bounding box center [784, 382] width 337 height 23
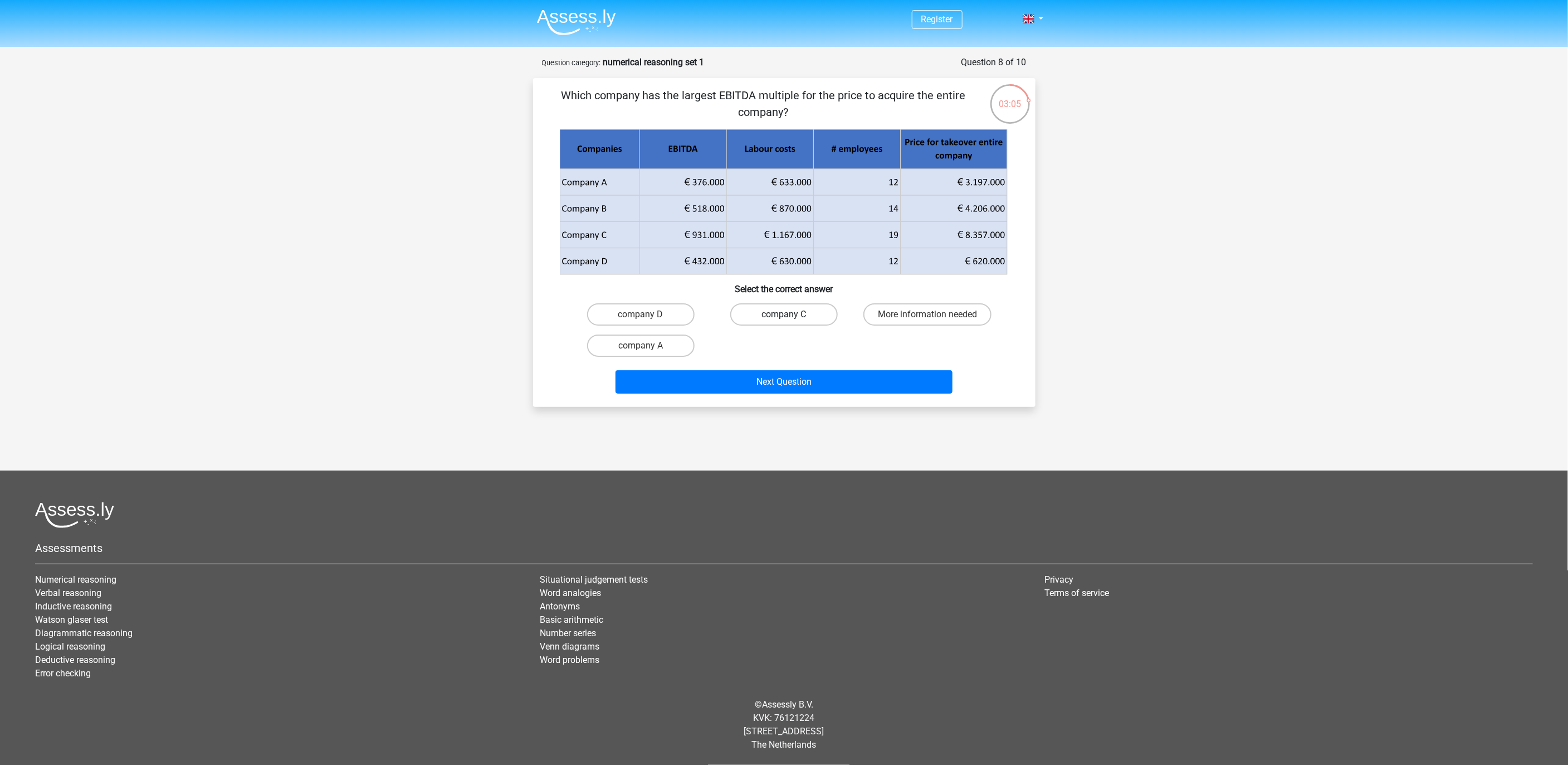
click at [777, 309] on label "company C" at bounding box center [784, 314] width 108 height 23
click at [784, 314] on input "company C" at bounding box center [788, 318] width 7 height 7
radio input "true"
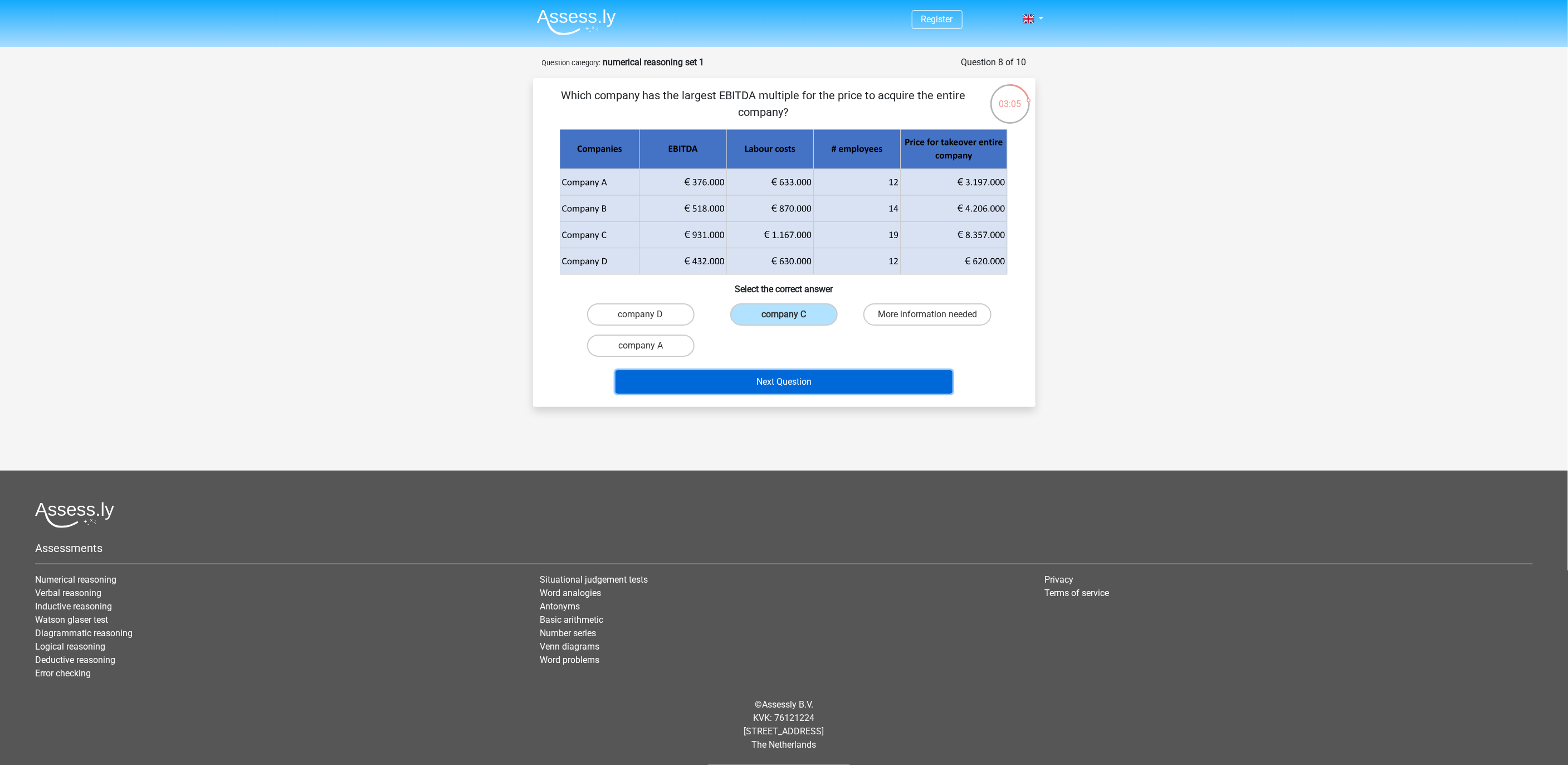
click at [777, 392] on button "Next Question" at bounding box center [784, 382] width 337 height 23
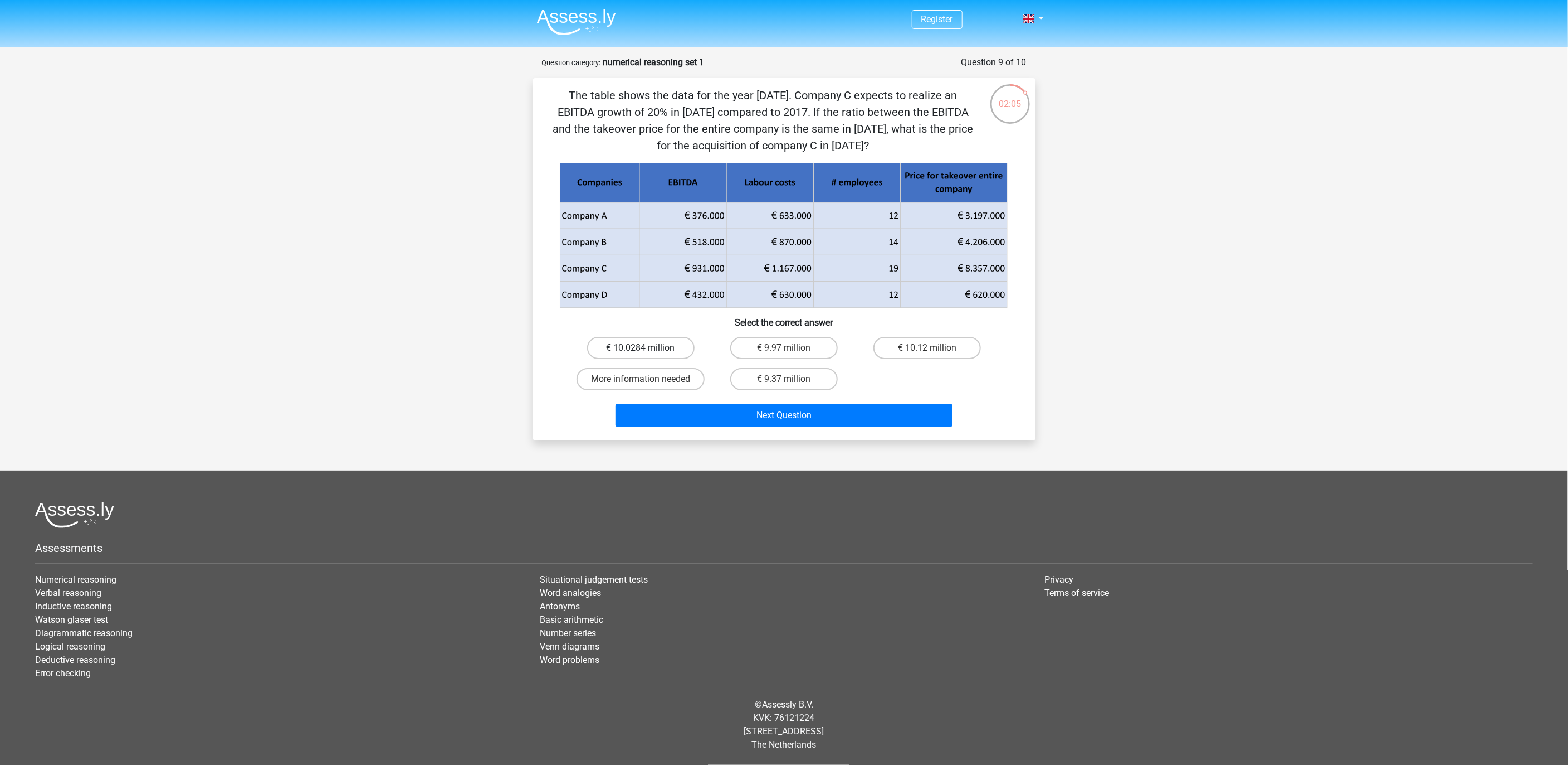
click at [674, 351] on label "€ 10.0284 million" at bounding box center [641, 348] width 108 height 23
click at [648, 351] on input "€ 10.0284 million" at bounding box center [644, 351] width 7 height 7
radio input "true"
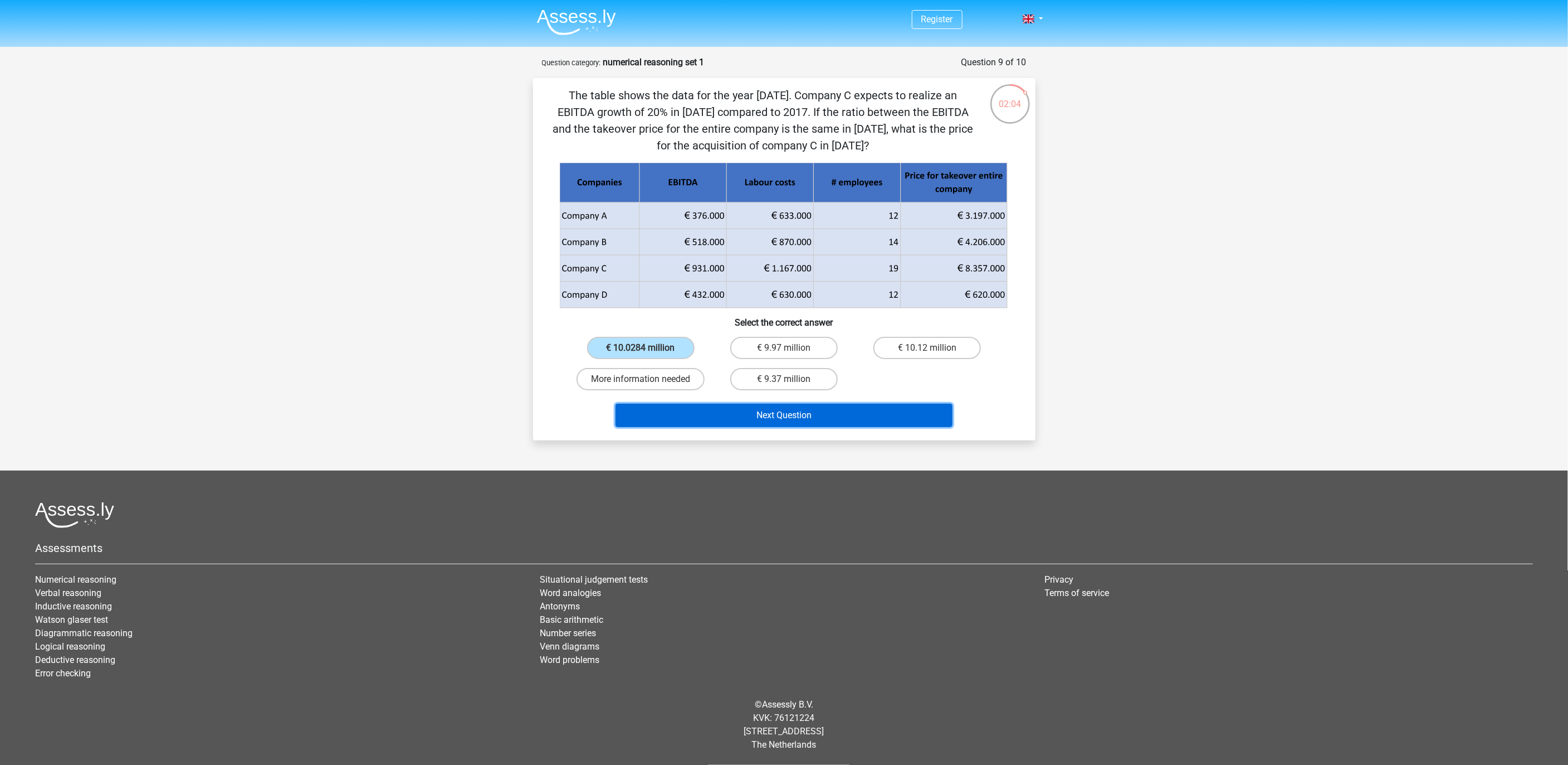
click at [733, 412] on button "Next Question" at bounding box center [784, 415] width 337 height 23
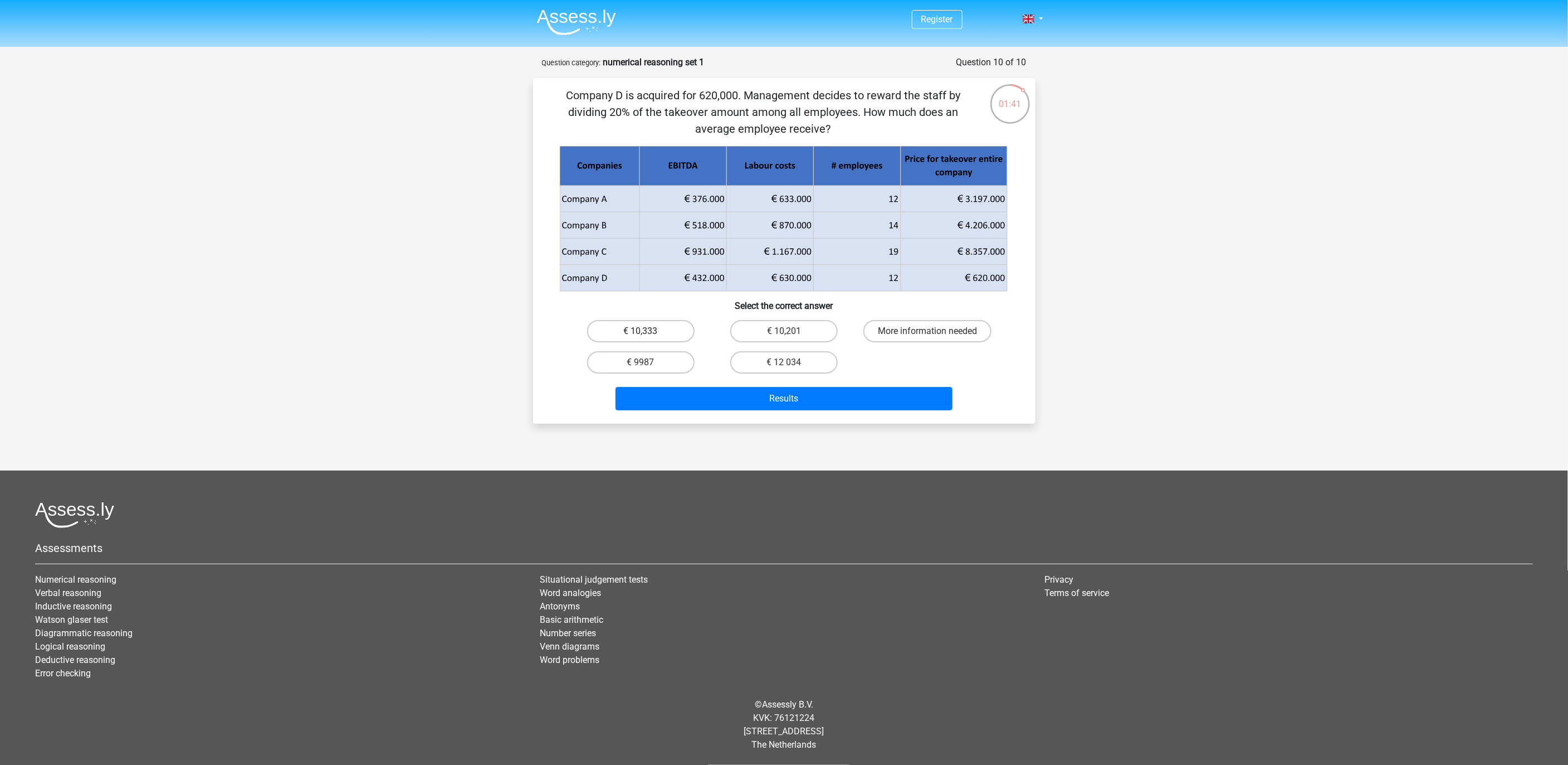
click at [654, 329] on label "€ 10,333" at bounding box center [641, 331] width 108 height 23
click at [648, 331] on input "€ 10,333" at bounding box center [644, 335] width 7 height 7
radio input "true"
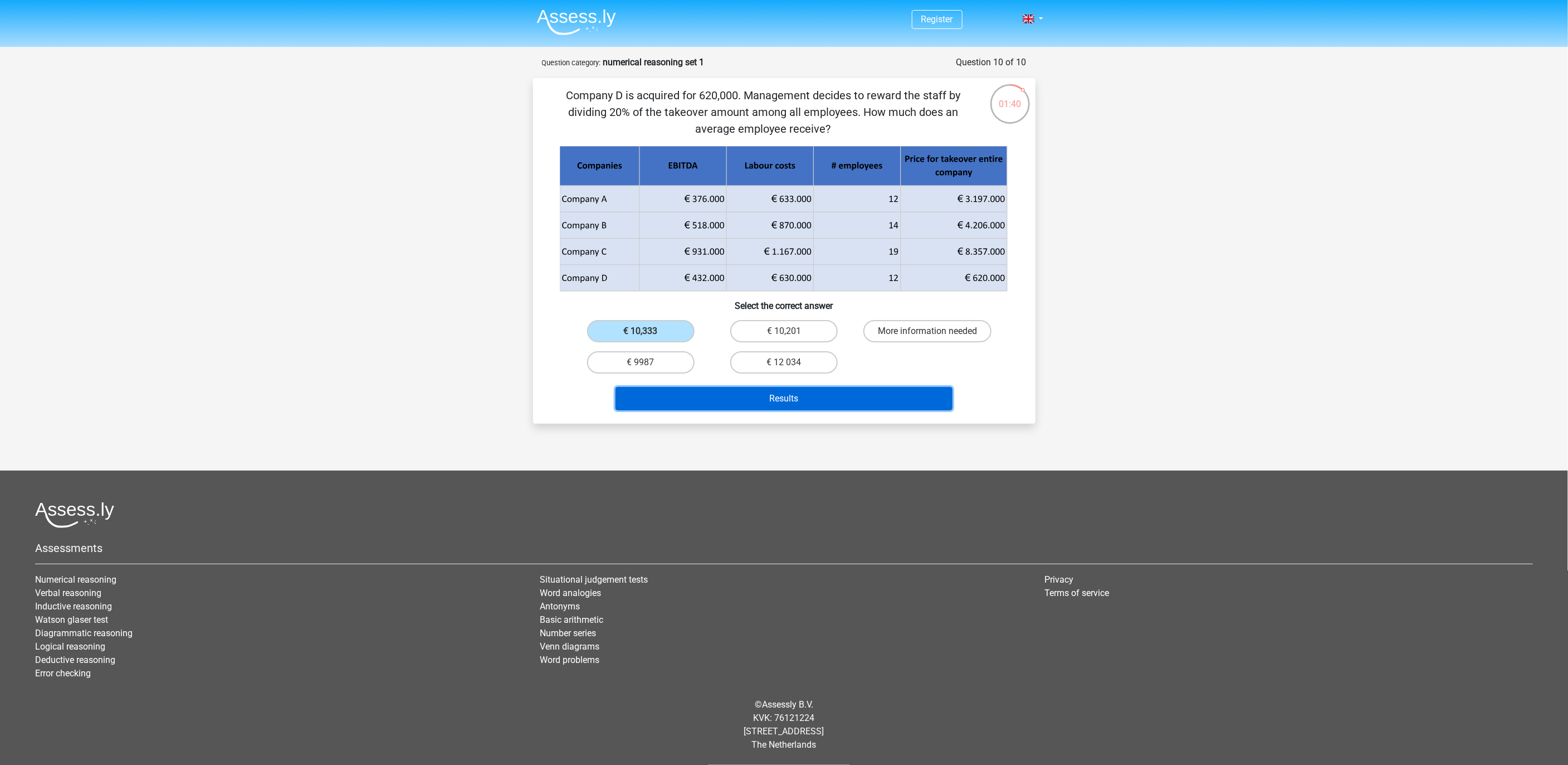
click at [690, 393] on button "Results" at bounding box center [784, 398] width 337 height 23
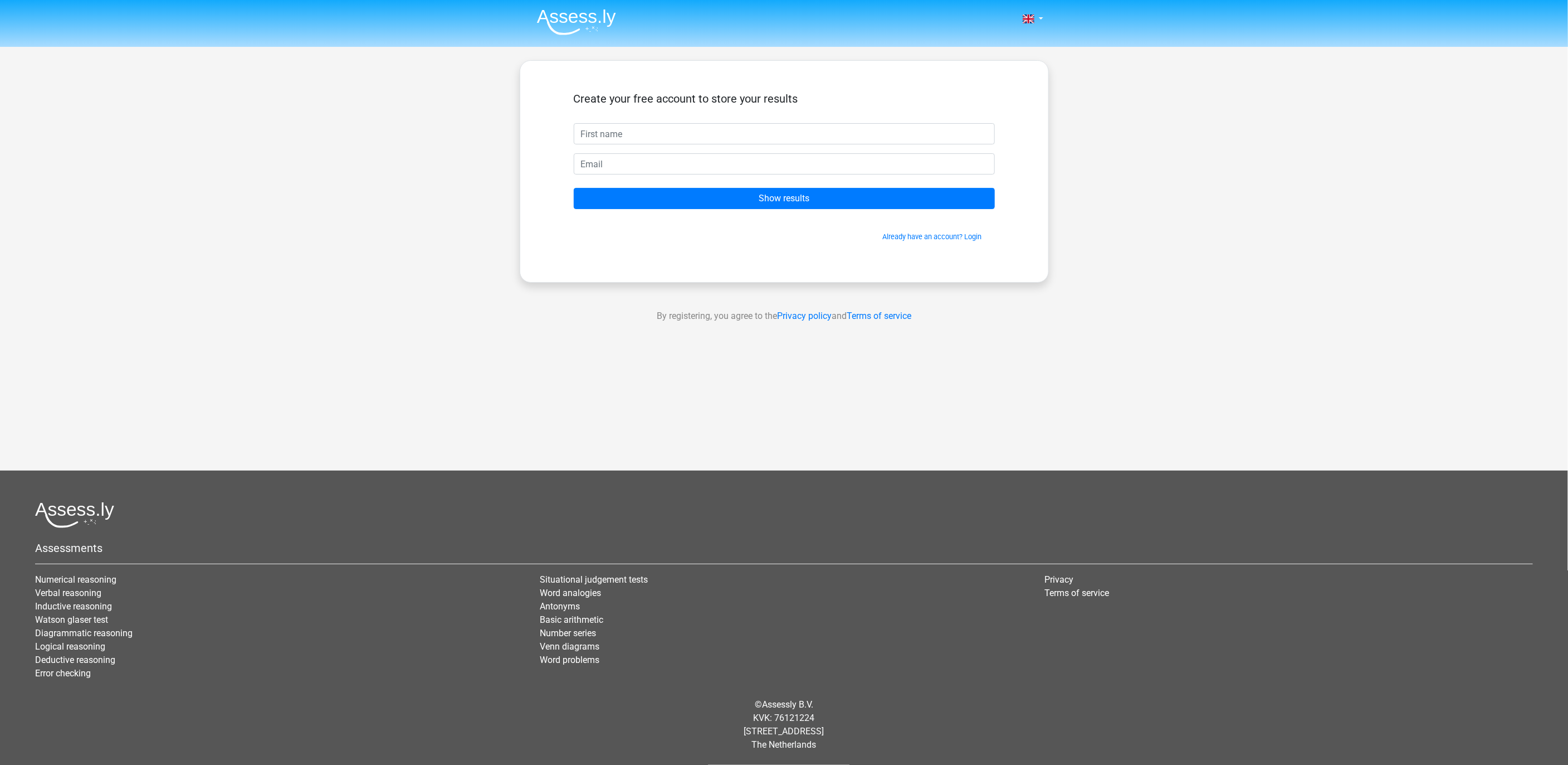
click at [743, 139] on input "text" at bounding box center [785, 133] width 421 height 21
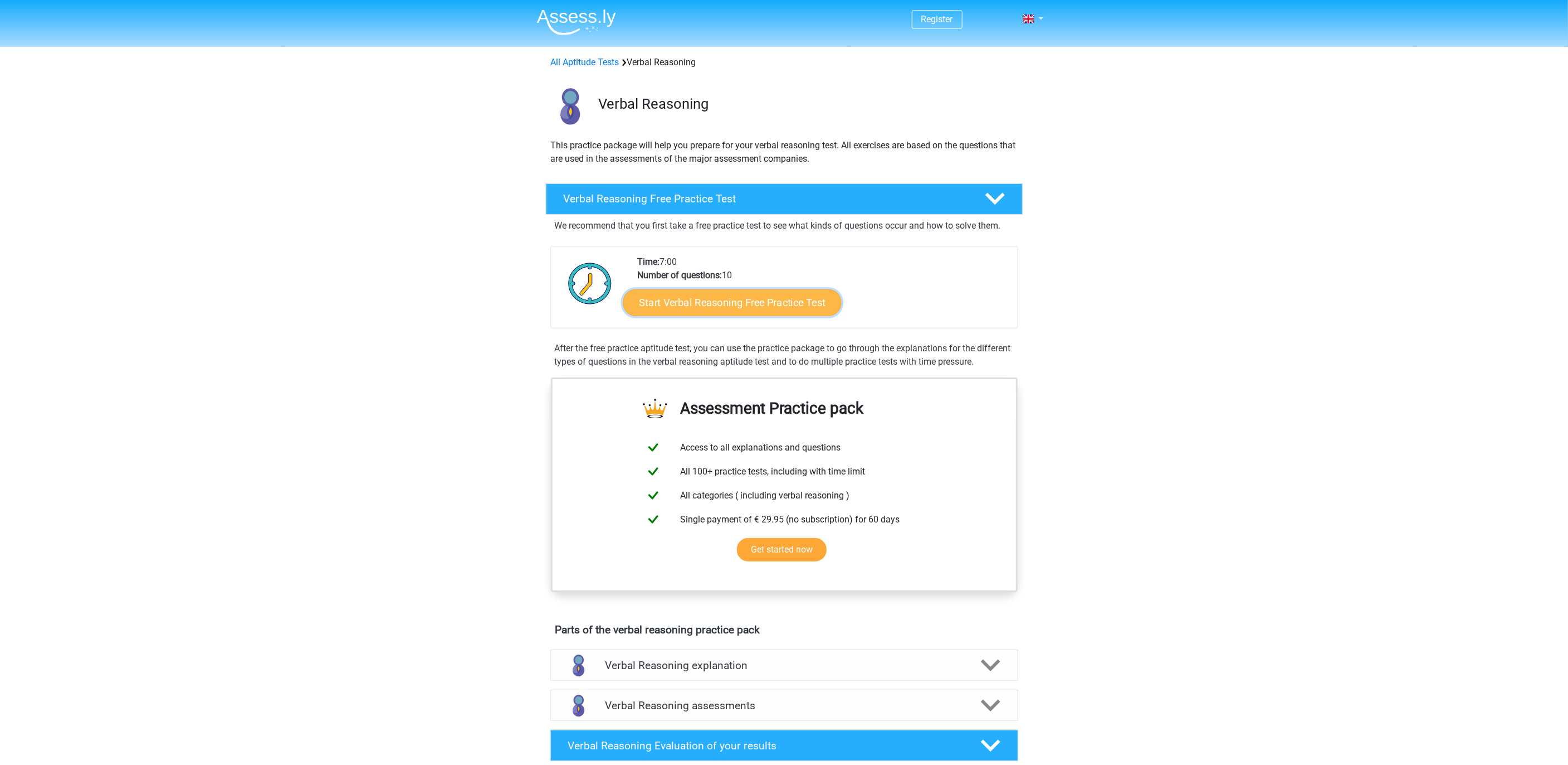
click at [791, 309] on link "Start Verbal Reasoning Free Practice Test" at bounding box center [732, 303] width 219 height 27
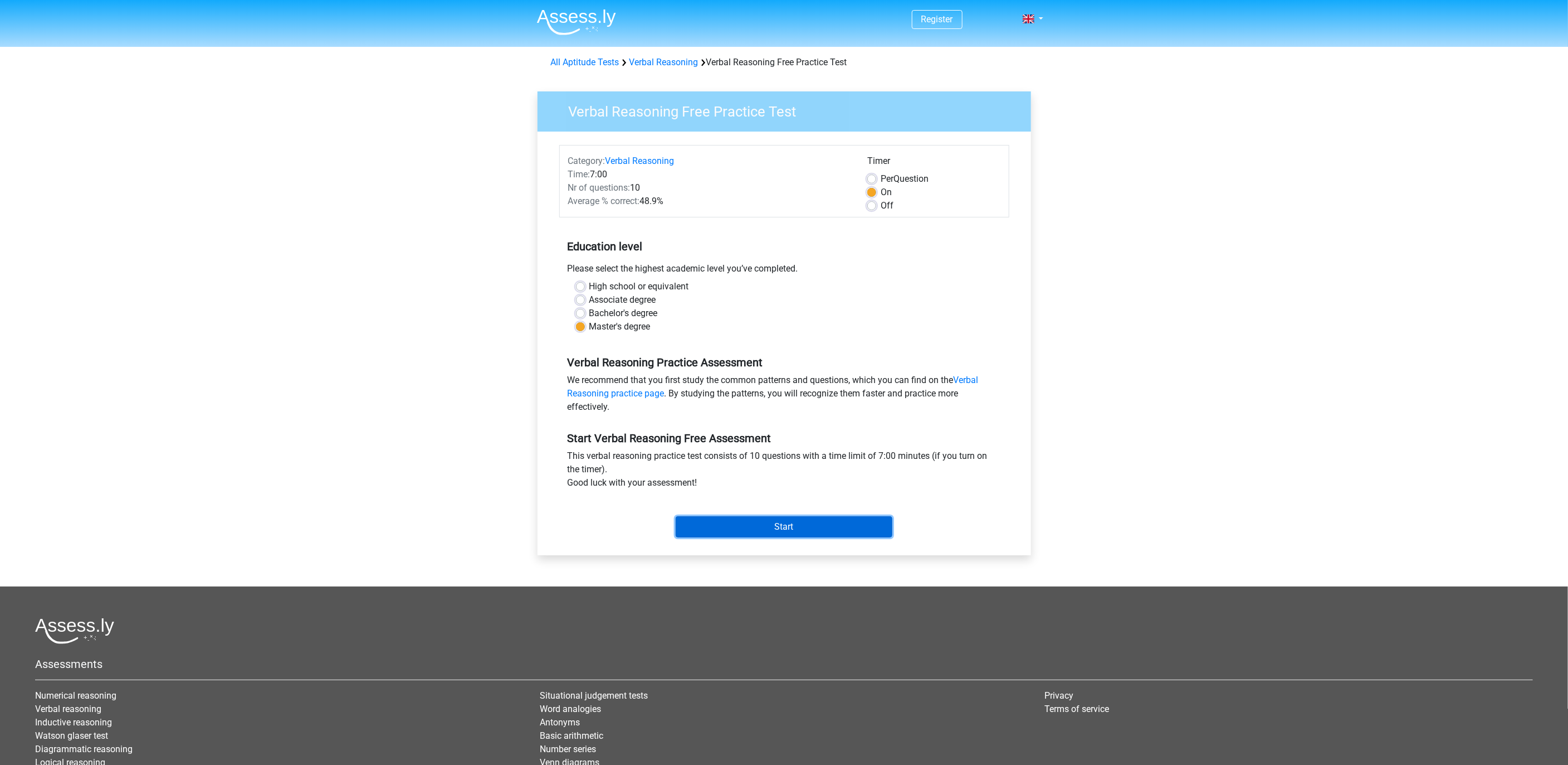
click at [774, 535] on input "Start" at bounding box center [784, 526] width 217 height 21
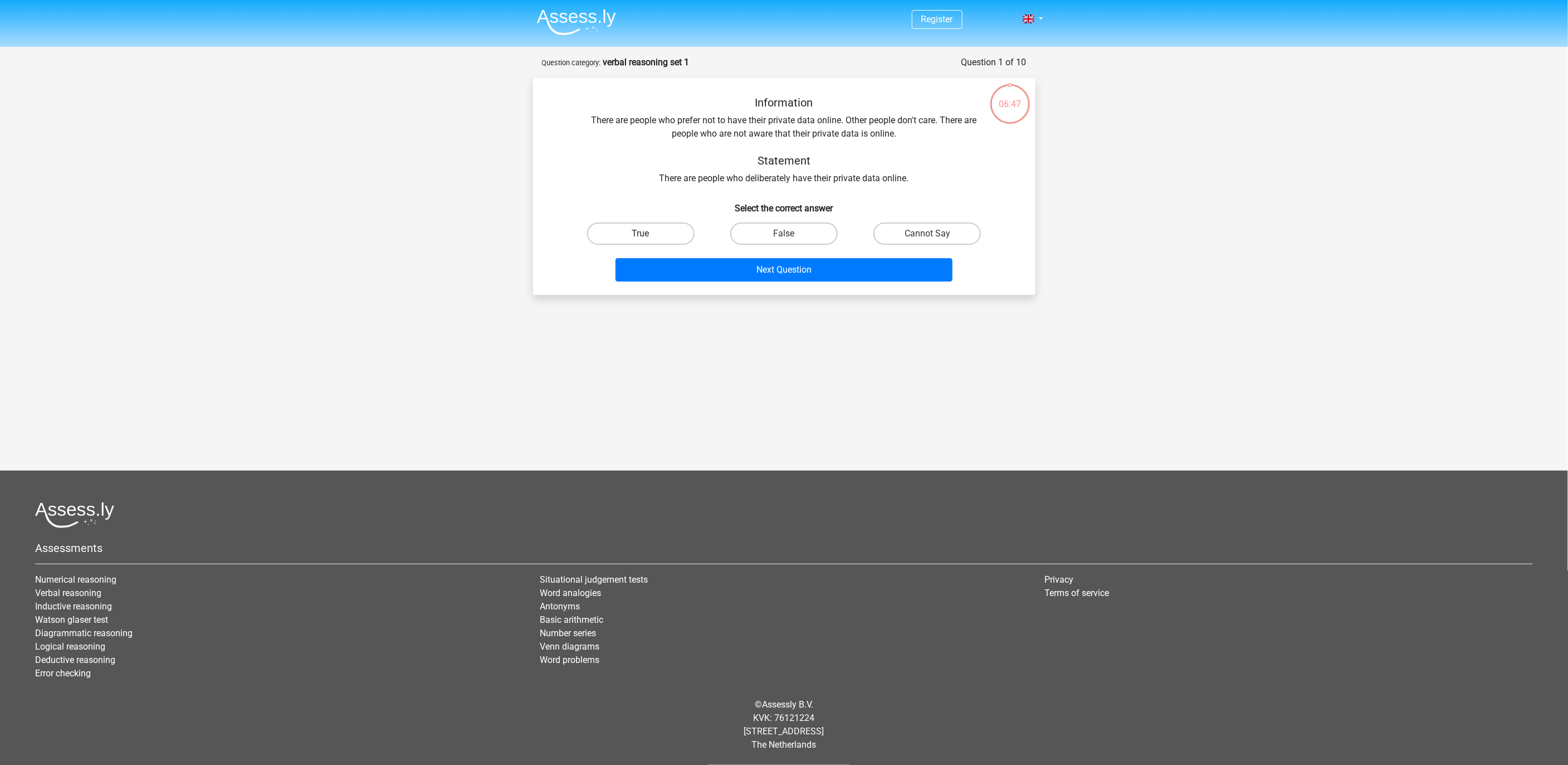
click at [668, 231] on label "True" at bounding box center [641, 233] width 108 height 23
click at [648, 233] on input "True" at bounding box center [644, 237] width 7 height 7
radio input "true"
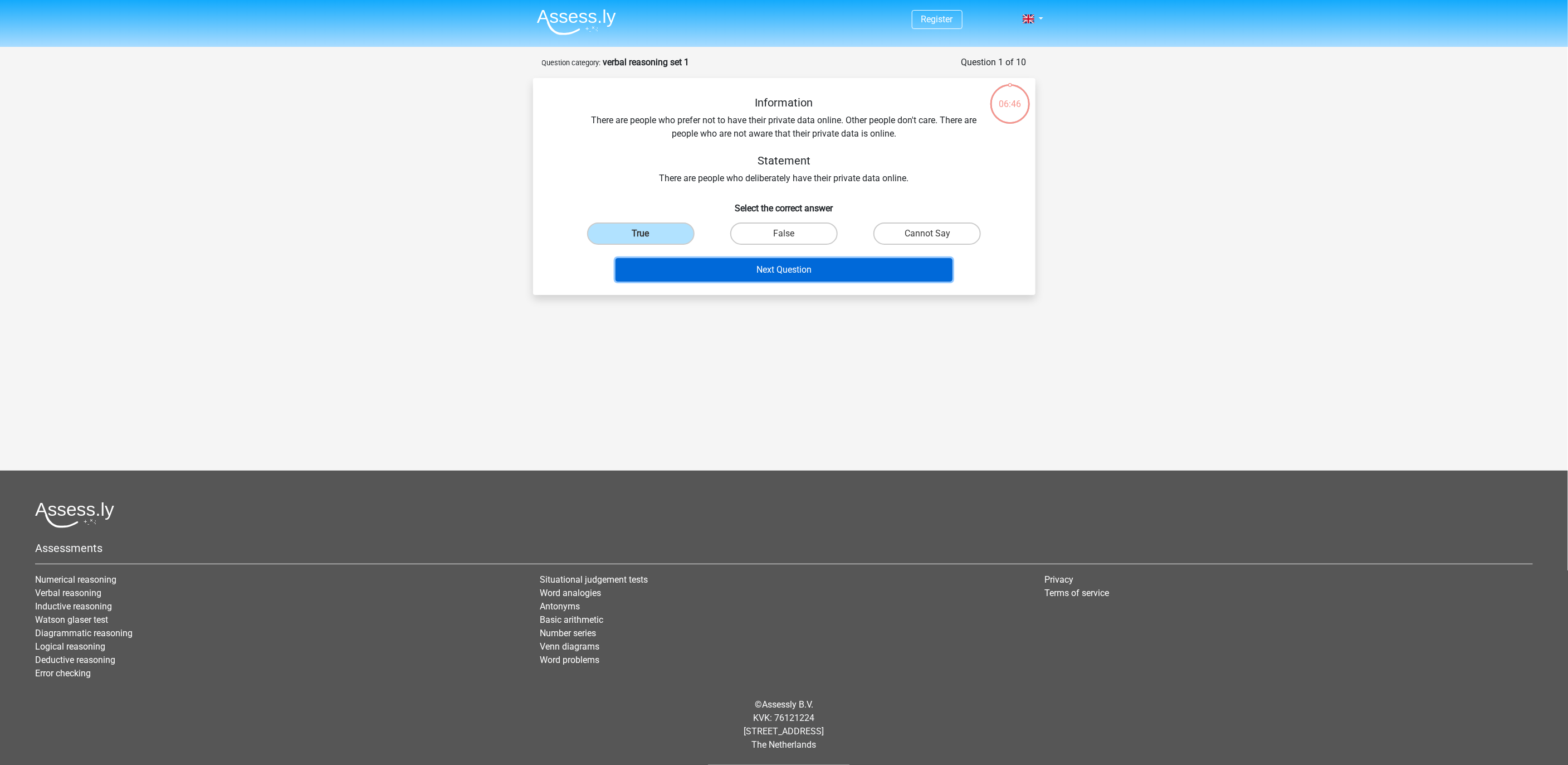
click at [720, 281] on button "Next Question" at bounding box center [784, 270] width 337 height 23
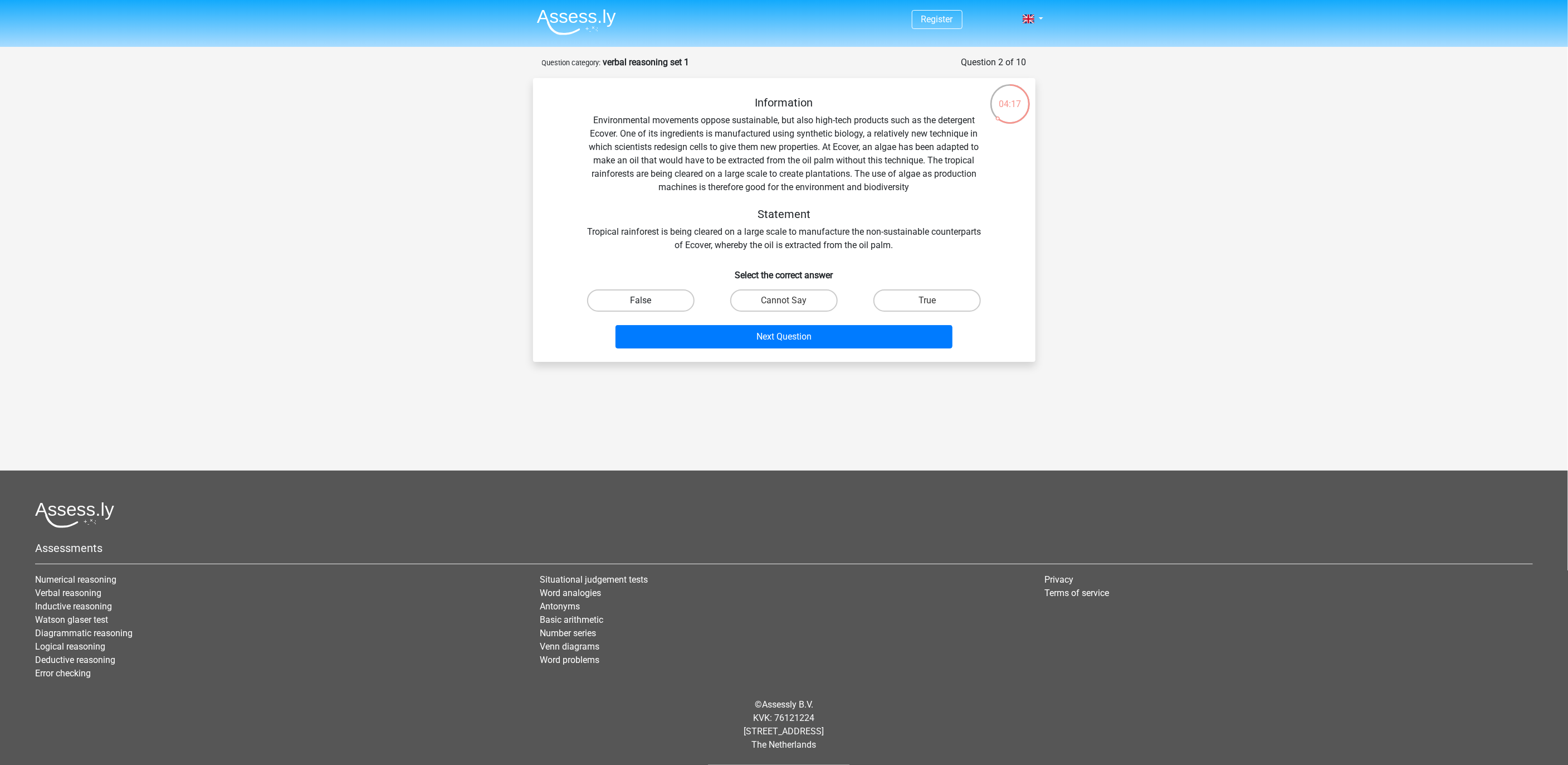
click at [674, 300] on label "False" at bounding box center [641, 300] width 108 height 23
click at [648, 300] on input "False" at bounding box center [644, 304] width 7 height 7
radio input "true"
click at [767, 333] on button "Next Question" at bounding box center [784, 337] width 337 height 23
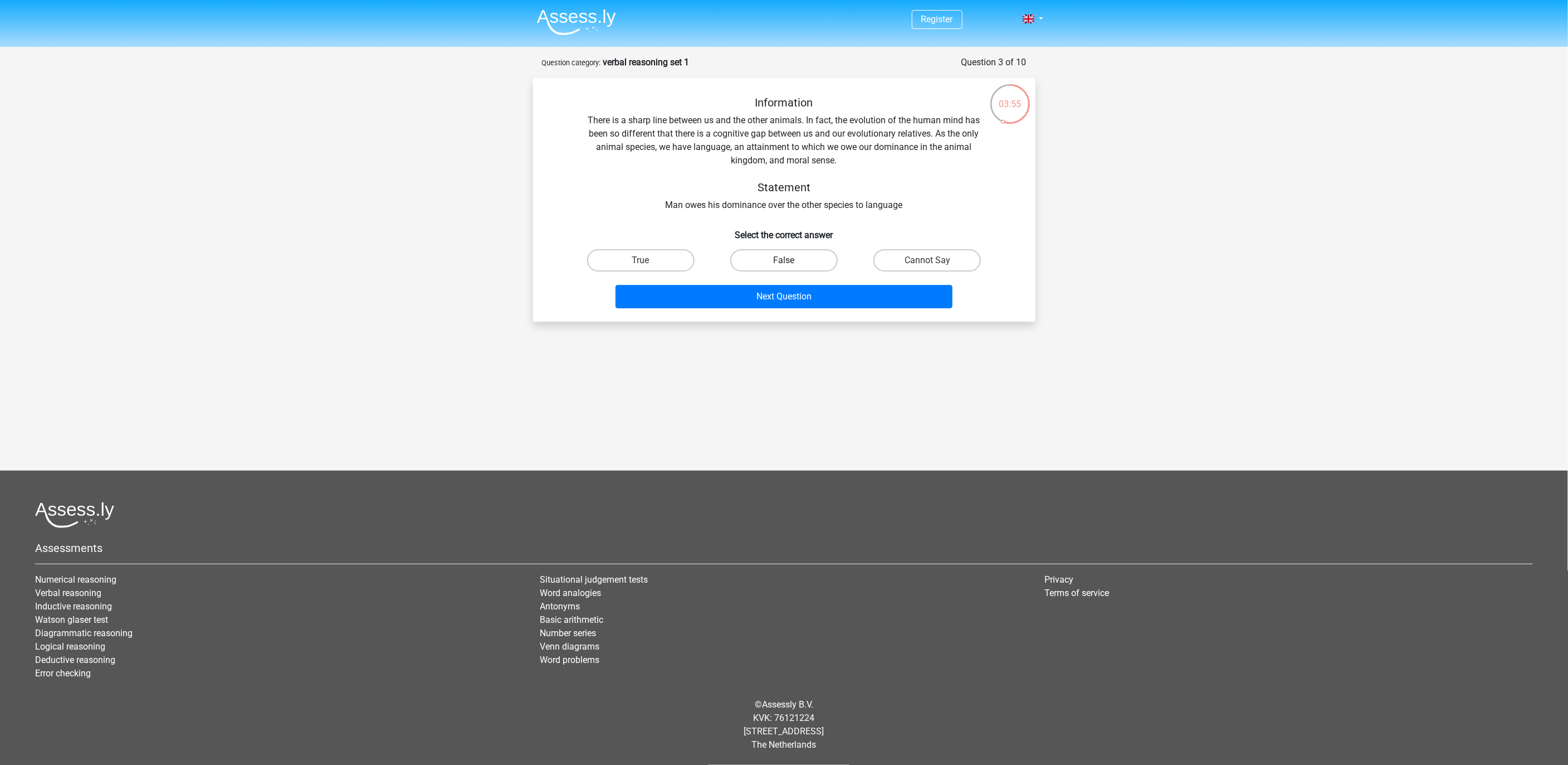
click at [812, 261] on label "False" at bounding box center [784, 260] width 108 height 23
click at [791, 261] on input "False" at bounding box center [788, 264] width 7 height 7
radio input "true"
click at [673, 261] on label "True" at bounding box center [641, 260] width 108 height 23
click at [648, 261] on input "True" at bounding box center [644, 264] width 7 height 7
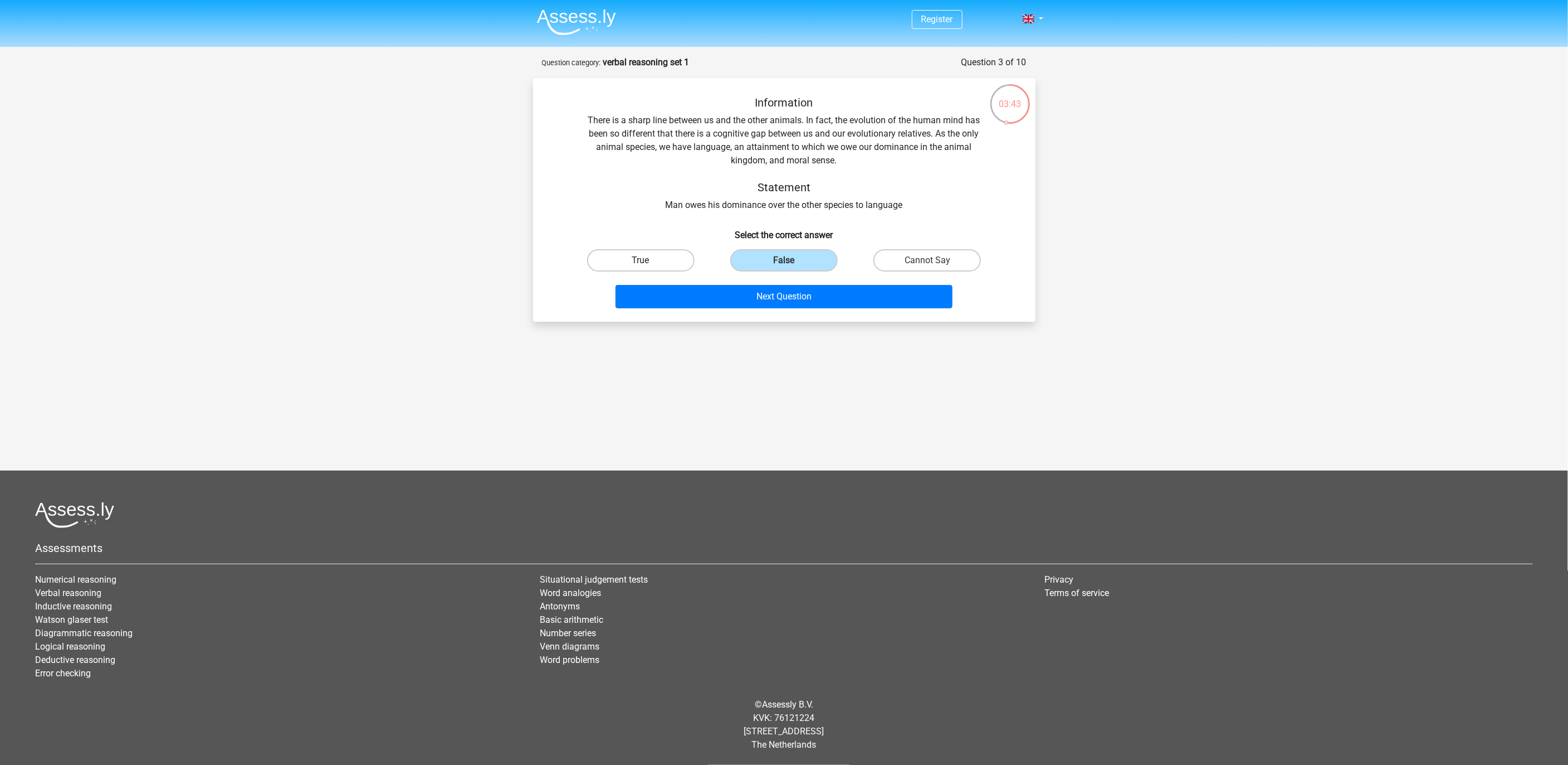
radio input "true"
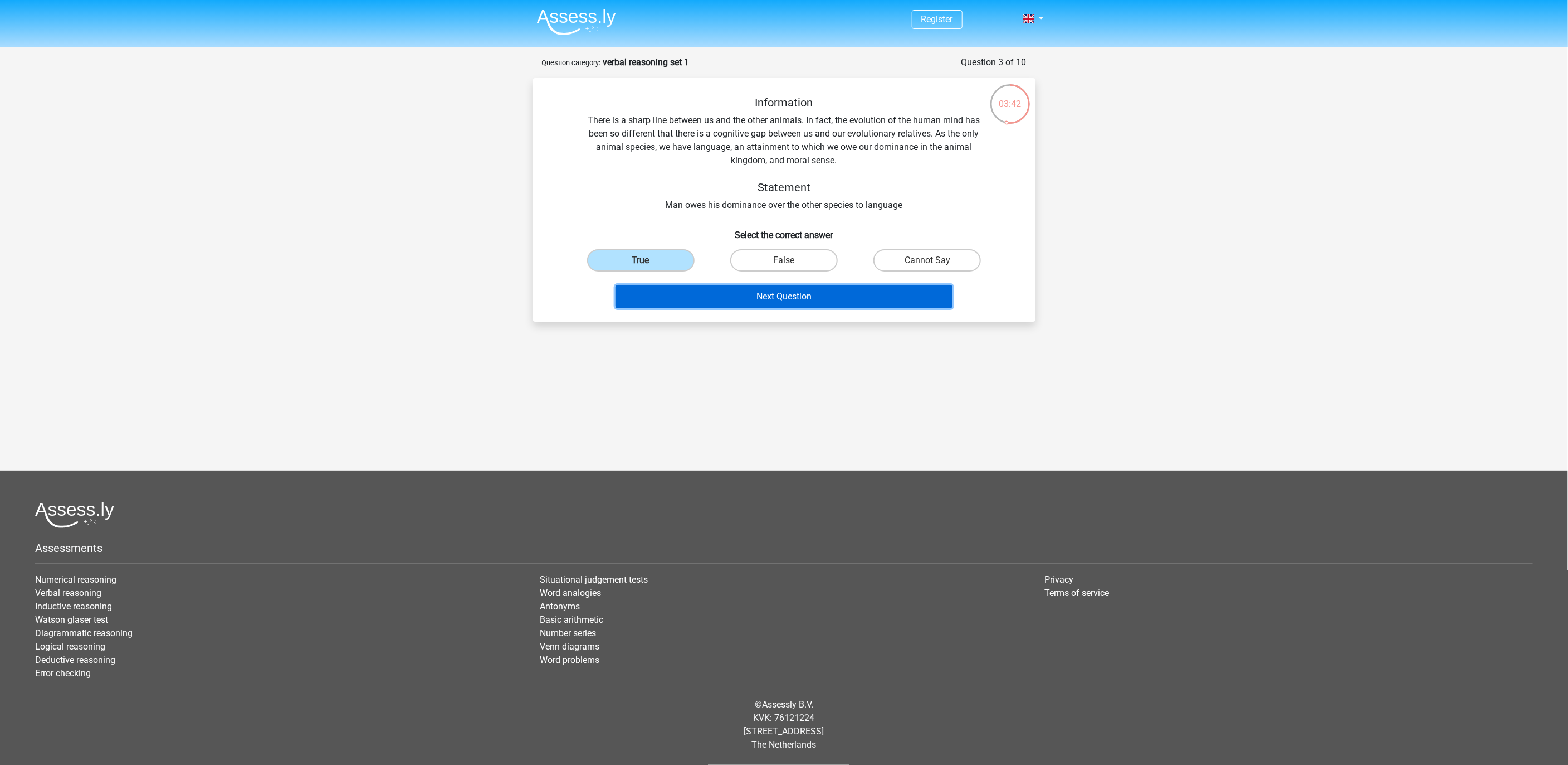
click at [751, 292] on button "Next Question" at bounding box center [784, 297] width 337 height 23
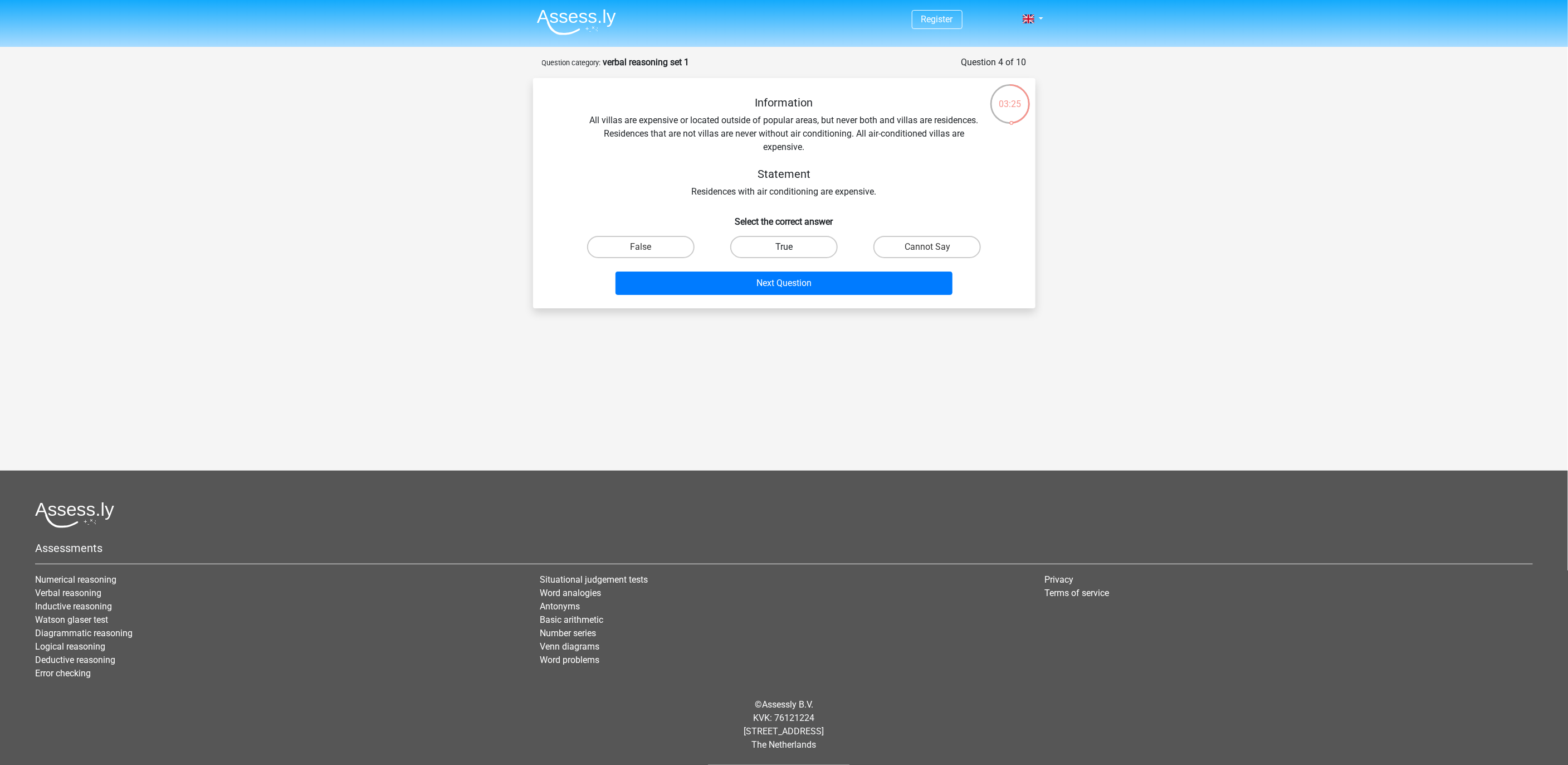
click at [763, 253] on label "True" at bounding box center [784, 247] width 108 height 23
click at [784, 253] on input "True" at bounding box center [788, 250] width 7 height 7
radio input "true"
click at [826, 274] on button "Next Question" at bounding box center [784, 283] width 337 height 23
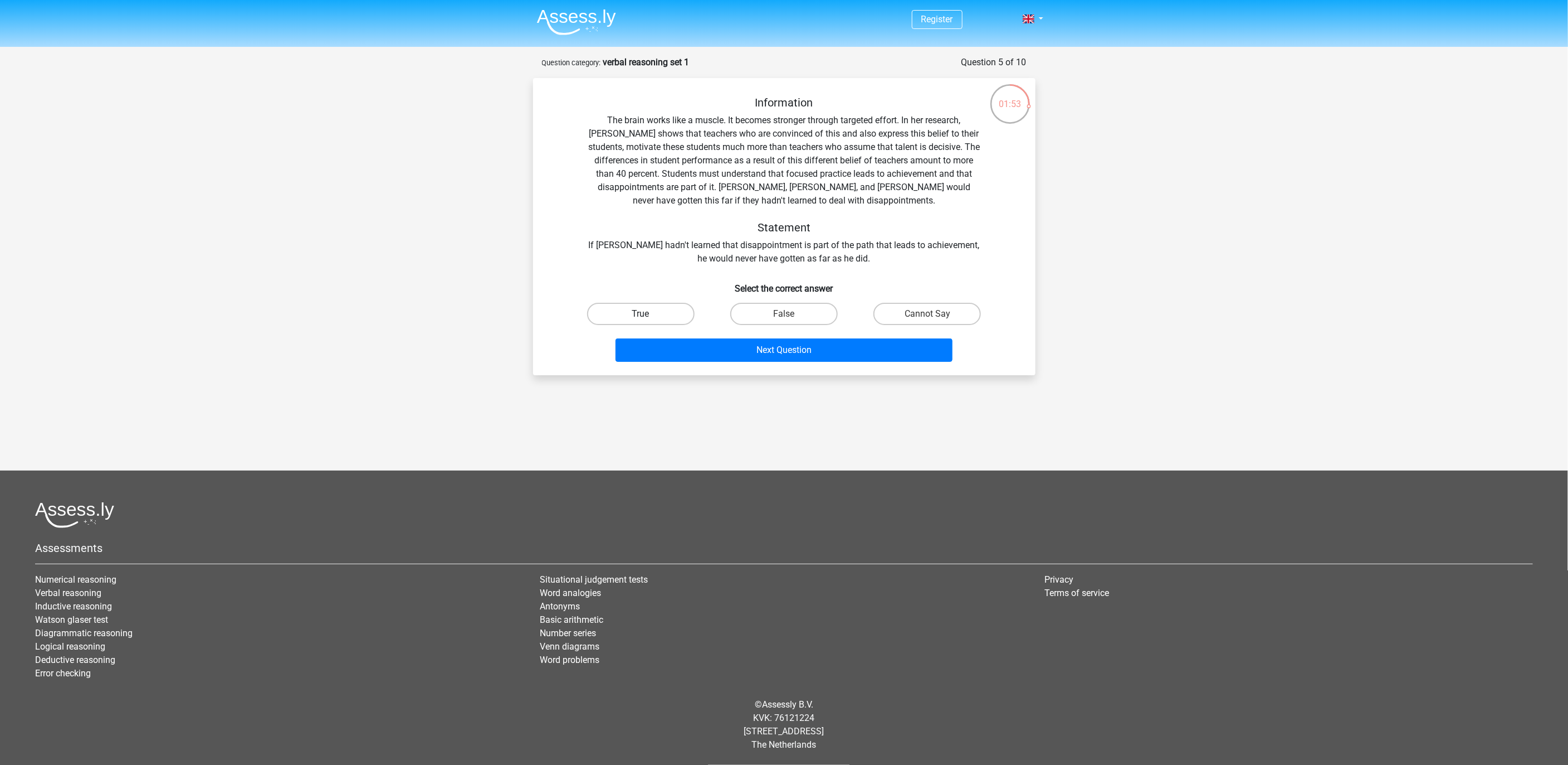
click at [661, 314] on label "True" at bounding box center [641, 314] width 108 height 23
click at [648, 314] on input "True" at bounding box center [644, 317] width 7 height 7
radio input "true"
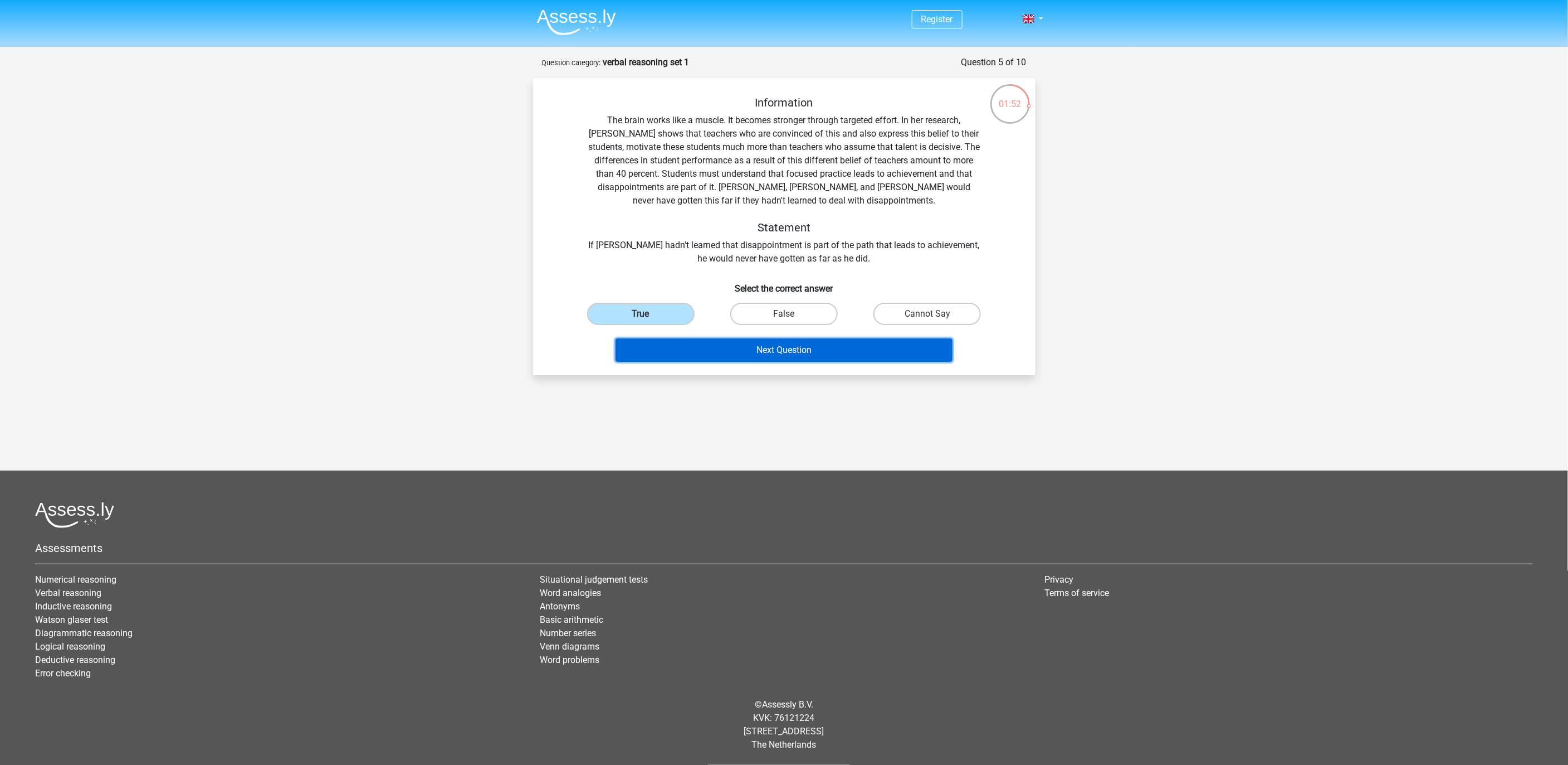
click at [736, 355] on button "Next Question" at bounding box center [784, 350] width 337 height 23
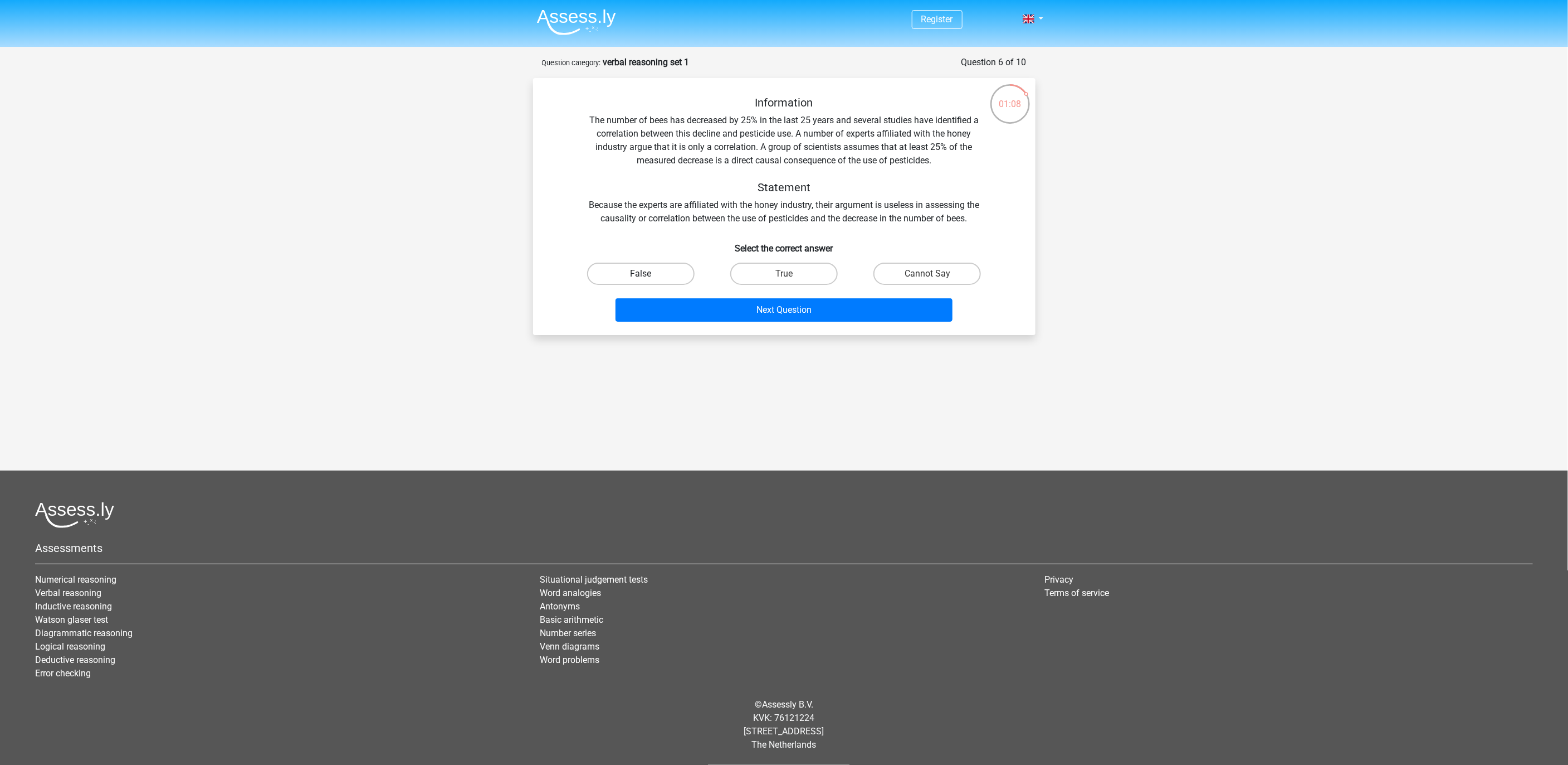
click at [688, 268] on label "False" at bounding box center [641, 273] width 108 height 23
click at [648, 273] on input "False" at bounding box center [644, 277] width 7 height 7
radio input "true"
click at [718, 326] on div "Information The number of bees has decreased by 25% in the last 25 years and se…" at bounding box center [784, 206] width 502 height 257
click at [726, 320] on button "Next Question" at bounding box center [784, 310] width 337 height 23
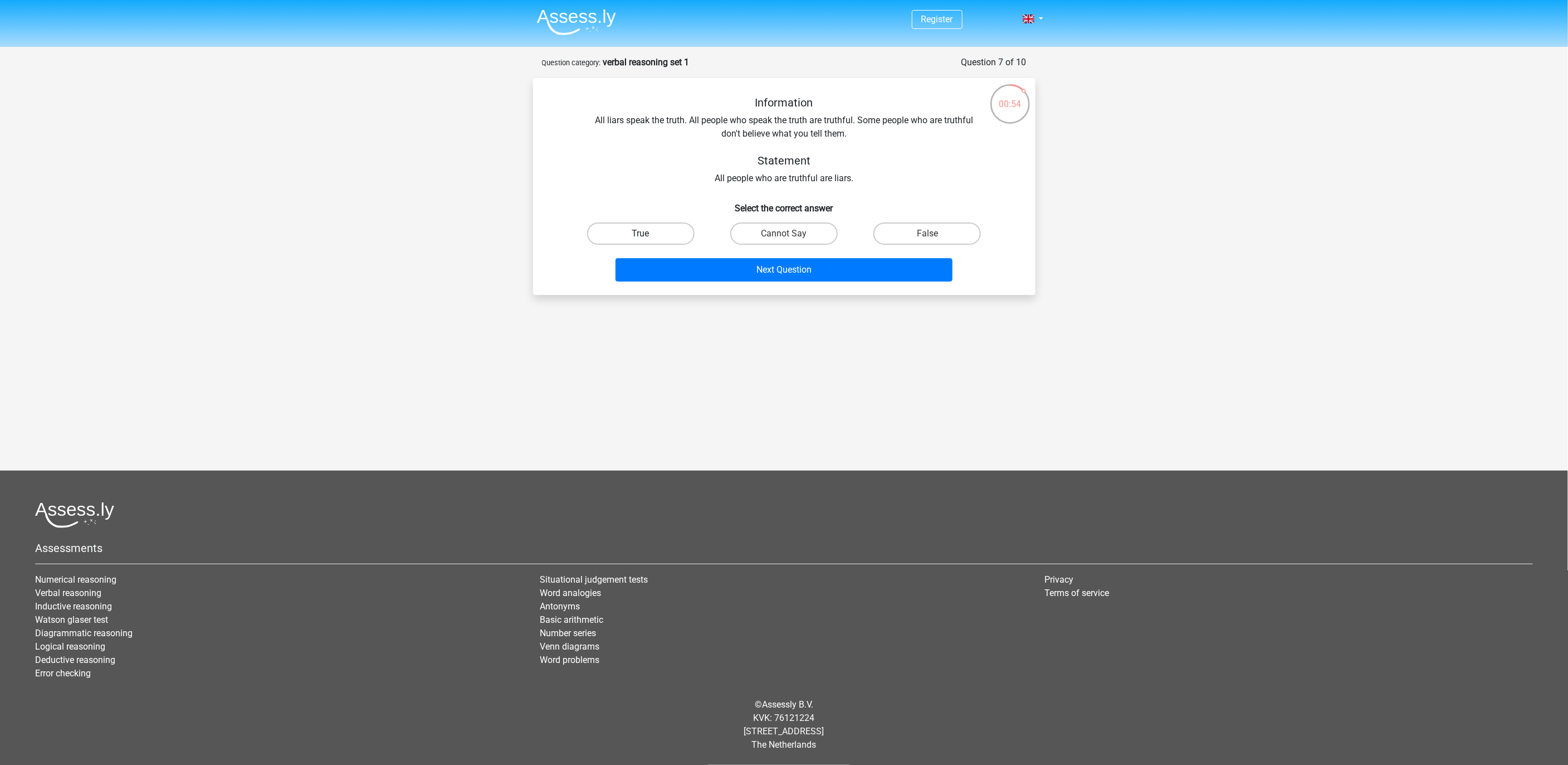
click at [670, 228] on label "True" at bounding box center [641, 233] width 108 height 23
click at [648, 233] on input "True" at bounding box center [644, 237] width 7 height 7
radio input "true"
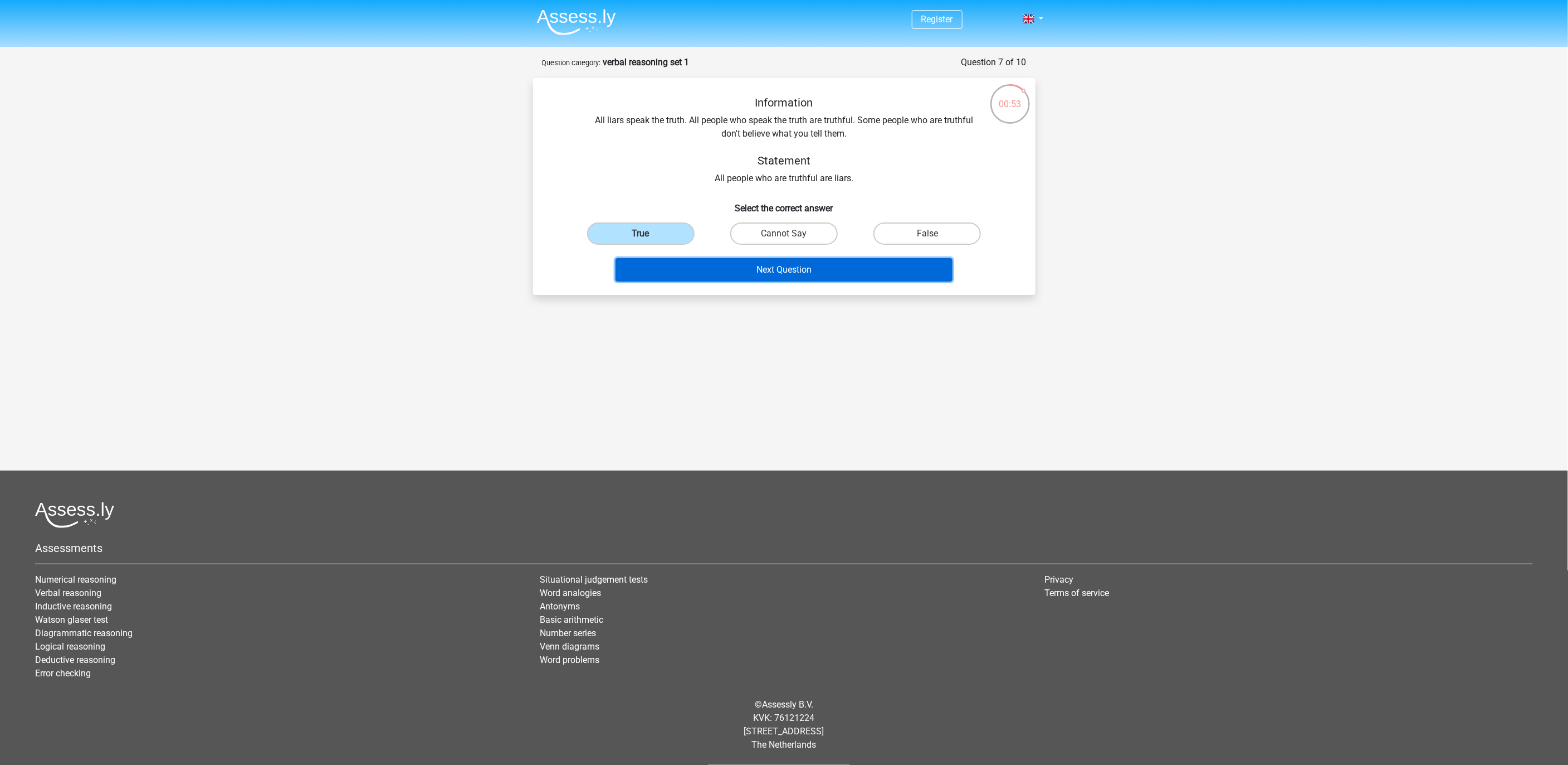
click at [730, 276] on button "Next Question" at bounding box center [784, 270] width 337 height 23
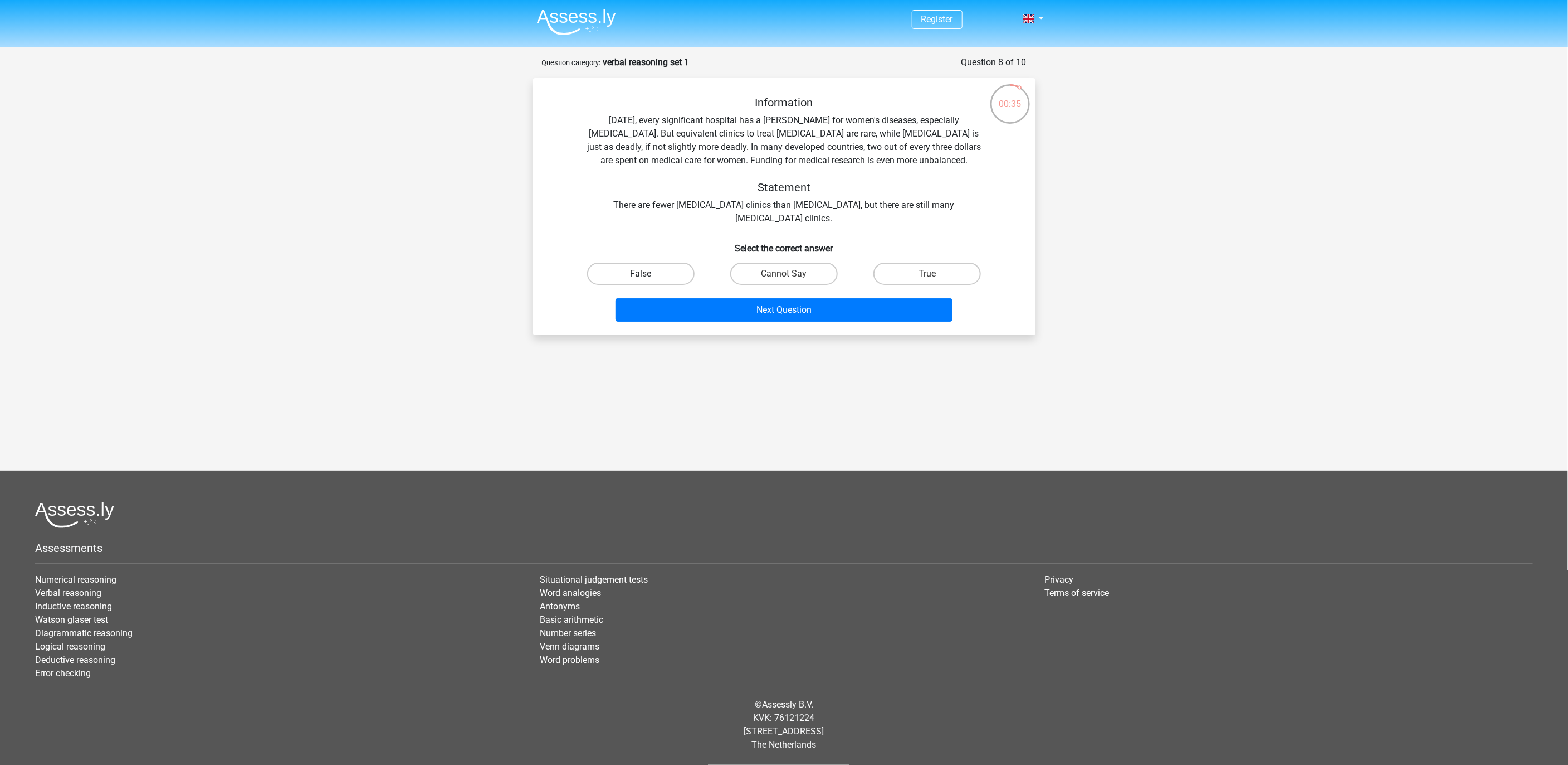
click at [667, 276] on label "False" at bounding box center [641, 273] width 108 height 23
click at [648, 276] on input "False" at bounding box center [644, 277] width 7 height 7
radio input "true"
click at [704, 319] on button "Next Question" at bounding box center [784, 310] width 337 height 23
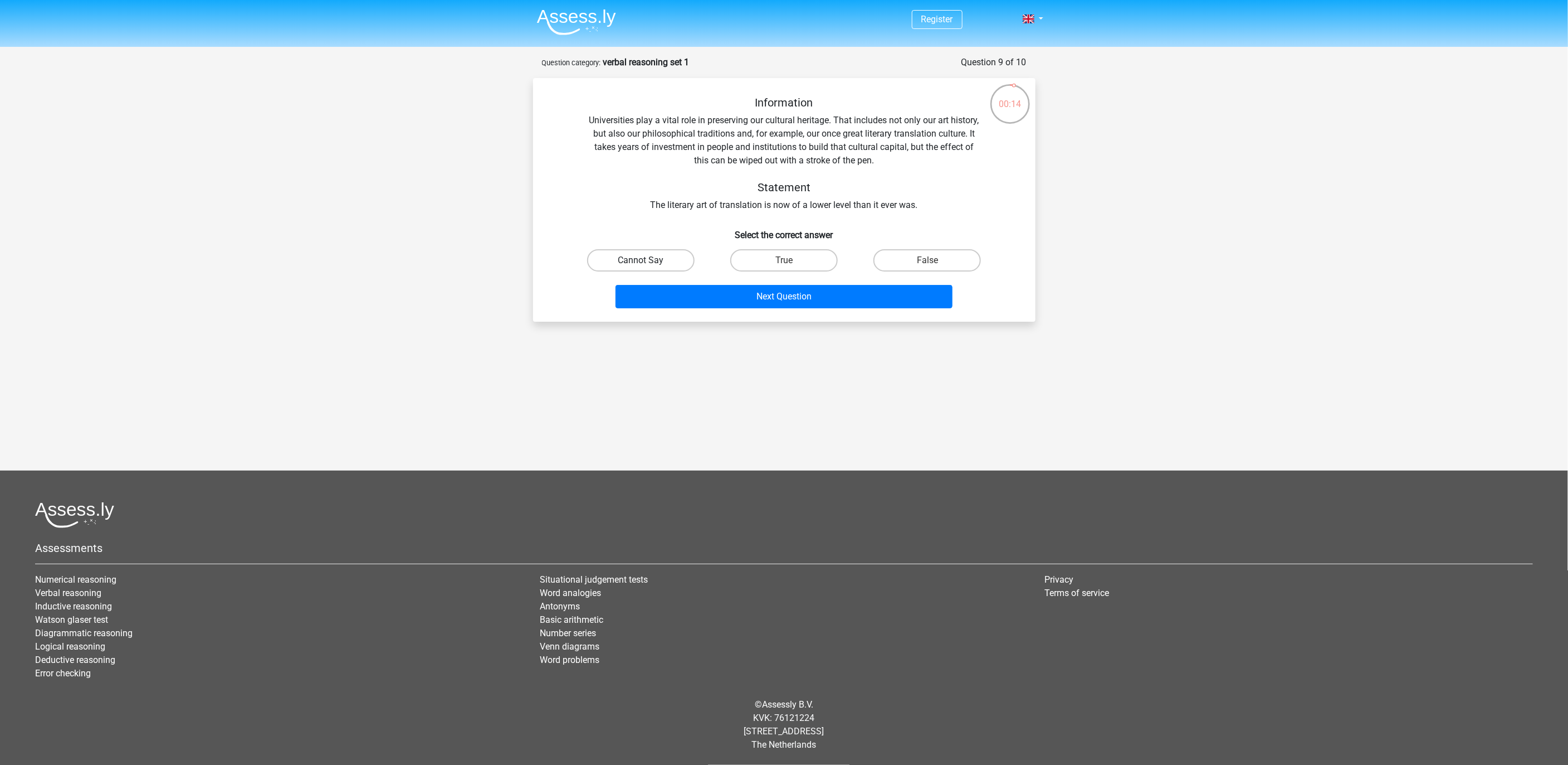
click at [659, 262] on label "Cannot Say" at bounding box center [641, 260] width 108 height 23
click at [648, 262] on input "Cannot Say" at bounding box center [644, 264] width 7 height 7
radio input "true"
click at [681, 295] on button "Next Question" at bounding box center [784, 297] width 337 height 23
